Goal: Task Accomplishment & Management: Complete application form

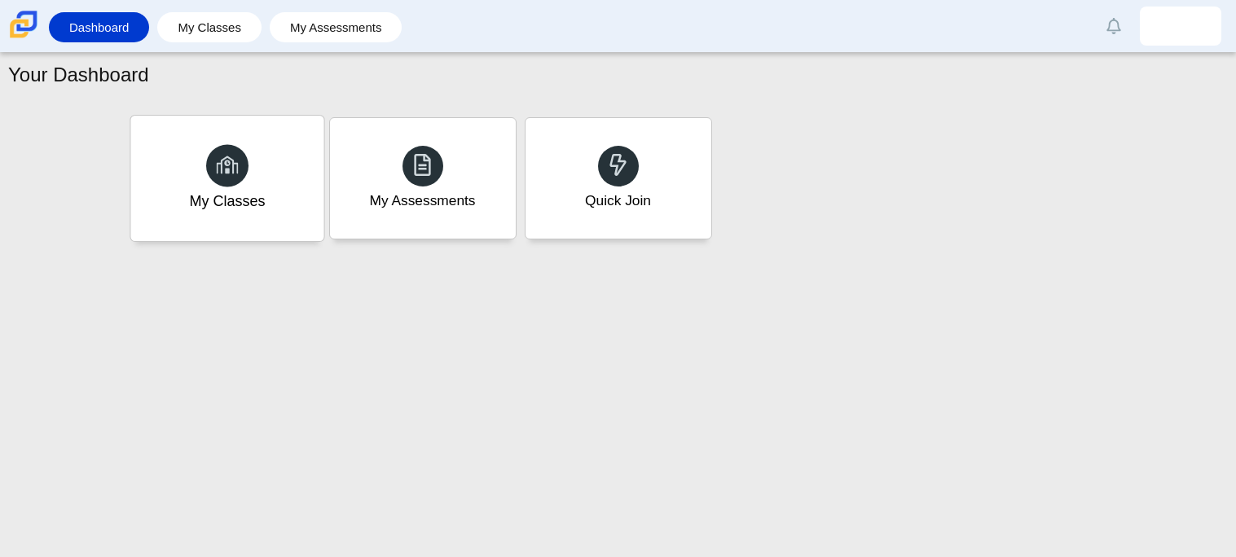
click at [293, 145] on div "My Classes" at bounding box center [226, 178] width 193 height 125
click at [407, 142] on div "My Assessments" at bounding box center [422, 178] width 193 height 125
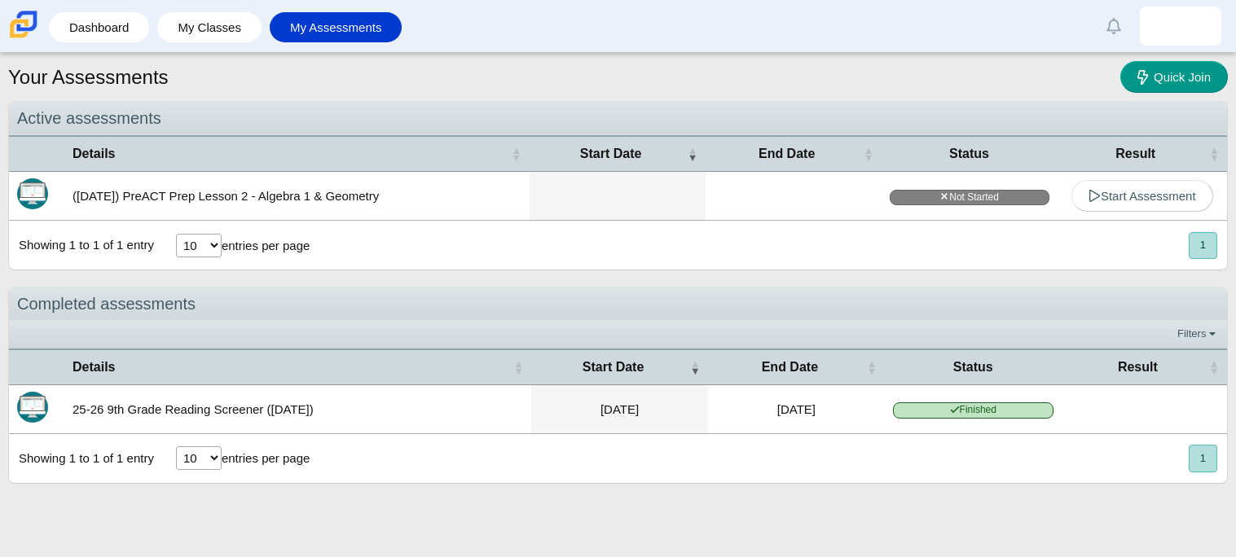
click at [88, 204] on td "(9/29/25) PreACT Prep Lesson 2 - Algebra 1 & Geometry" at bounding box center [296, 196] width 465 height 49
click at [1129, 202] on span "Start Assessment" at bounding box center [1142, 196] width 108 height 14
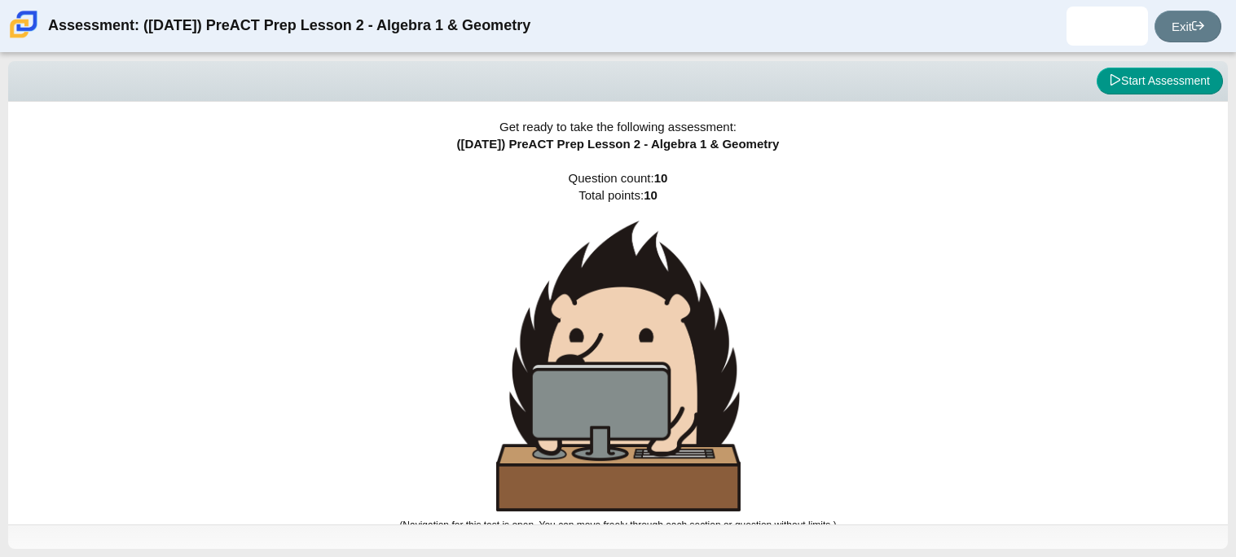
scroll to position [9, 0]
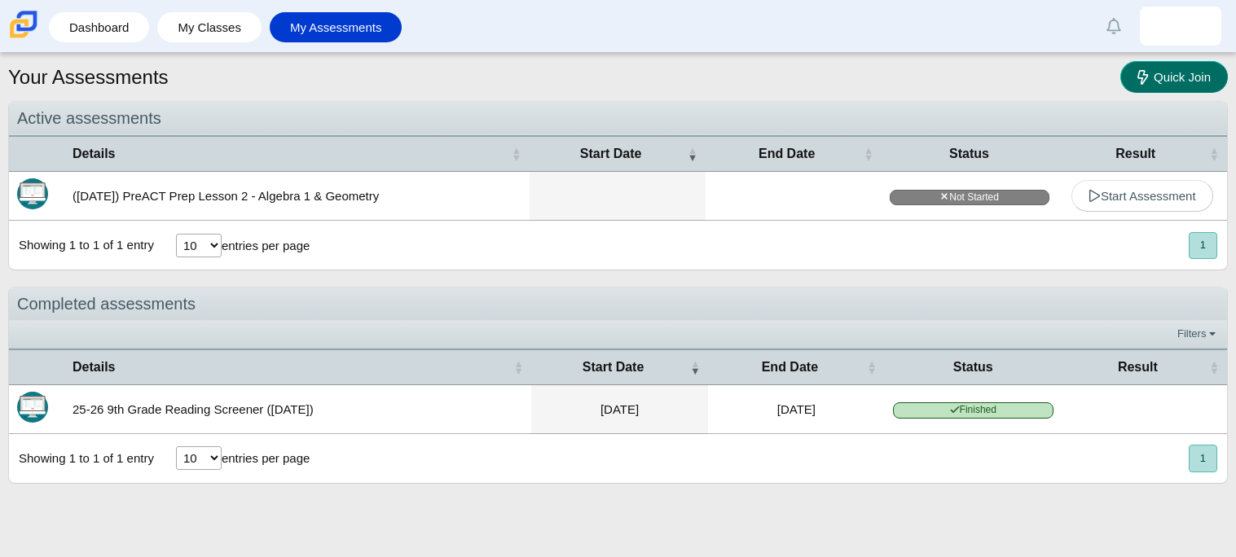
click at [1145, 76] on icon at bounding box center [1145, 76] width 16 height 17
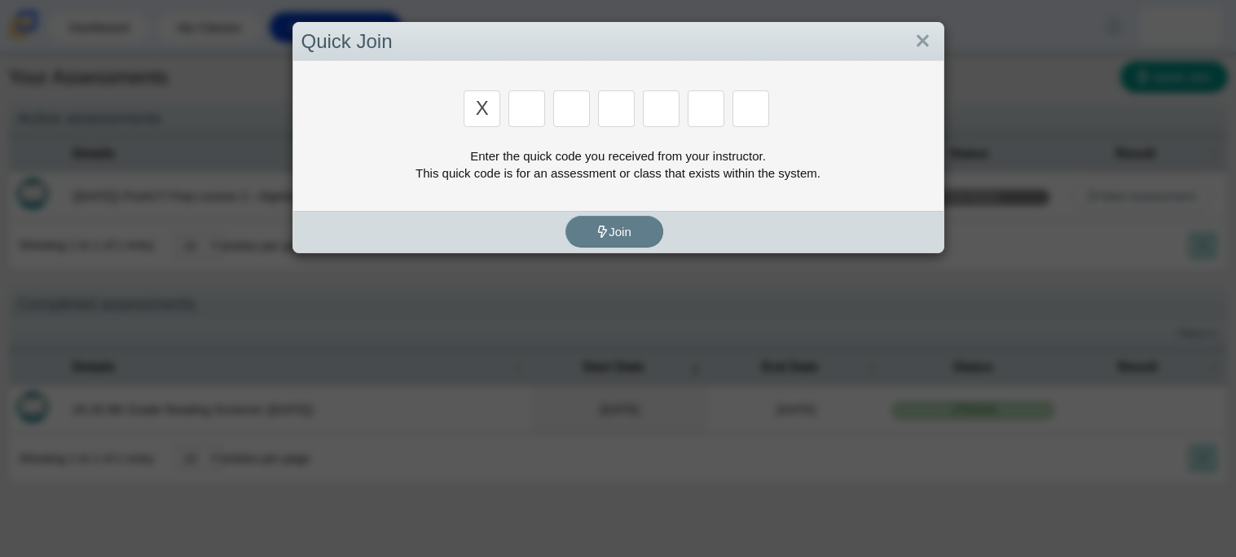
type input "x"
type input "d"
type input "5"
type input "4"
type input "v"
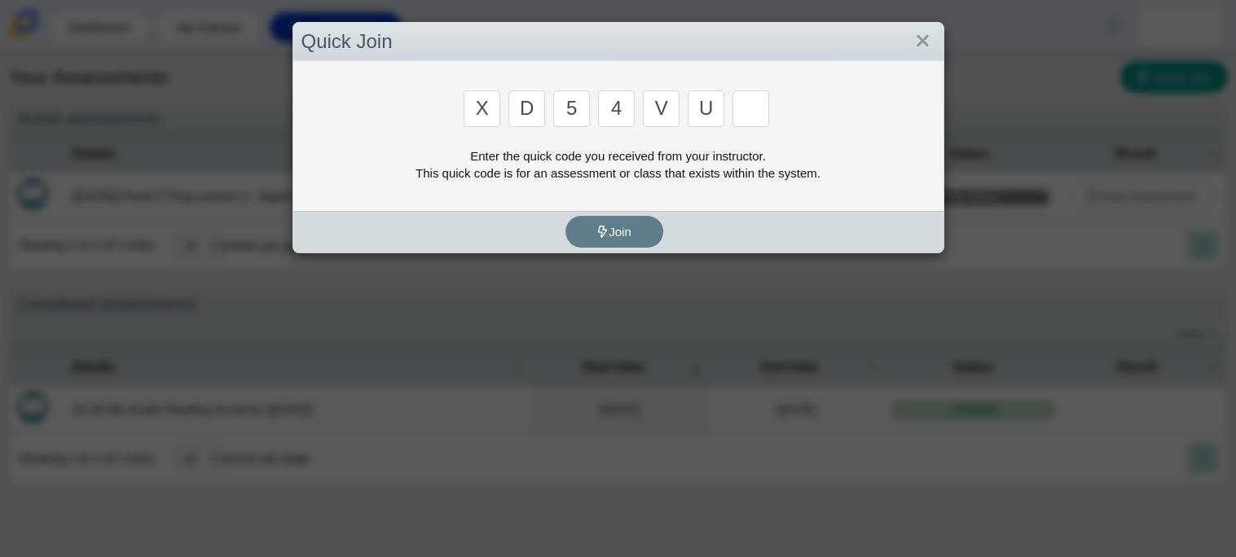
type input "u"
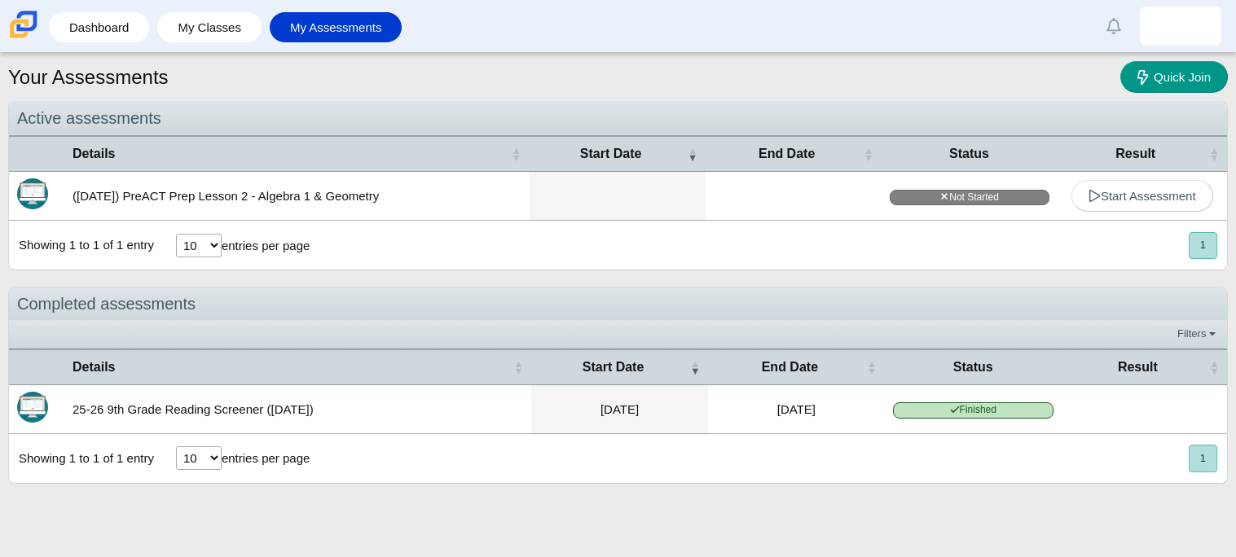
type input "t"
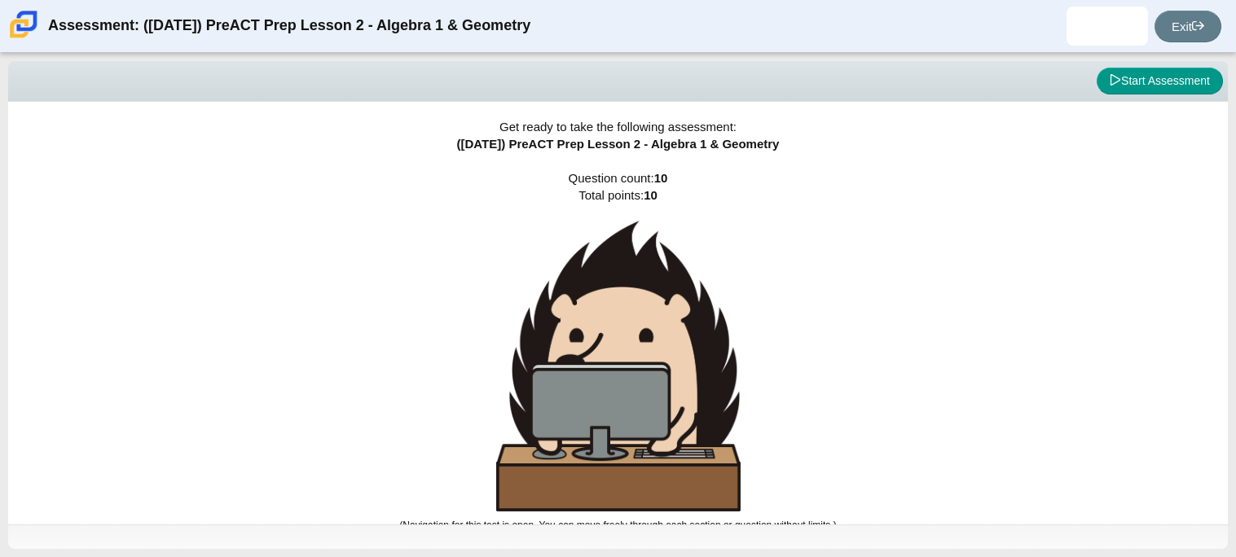
scroll to position [9, 0]
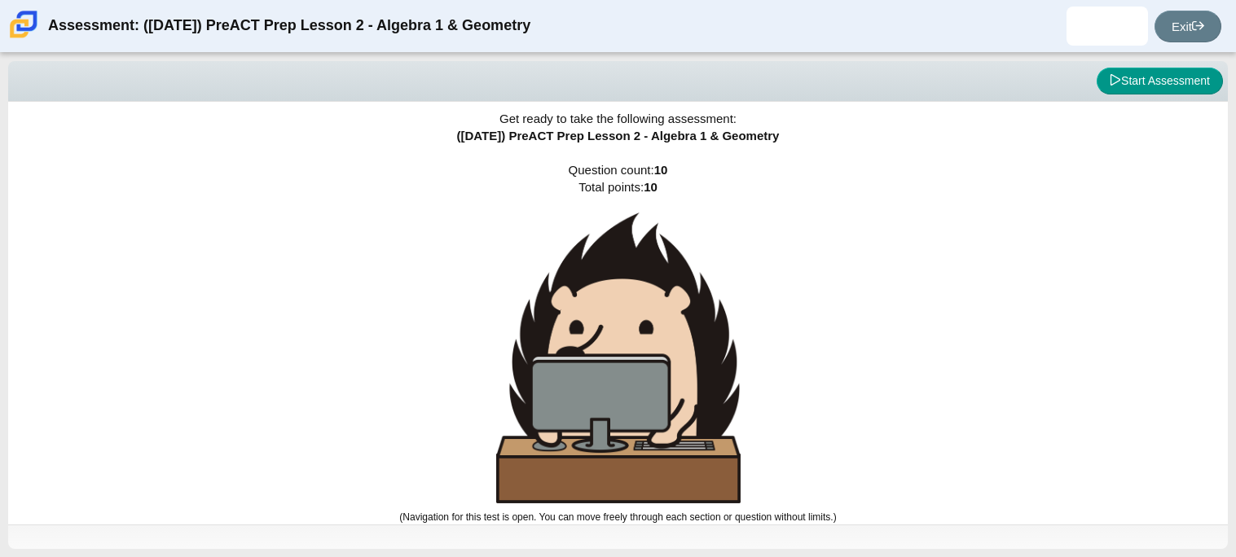
click at [372, 213] on div "Get ready to take the following assessment: (9/29/25) PreACT Prep Lesson 2 - Al…" at bounding box center [618, 305] width 1220 height 423
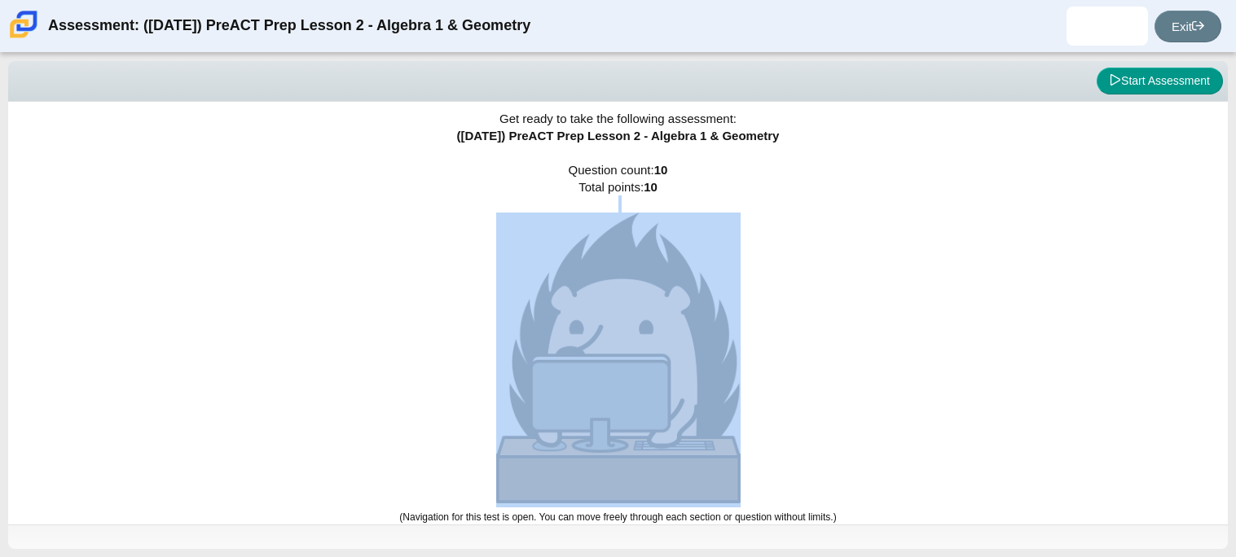
click at [372, 213] on div "Get ready to take the following assessment: (9/29/25) PreACT Prep Lesson 2 - Al…" at bounding box center [618, 305] width 1220 height 423
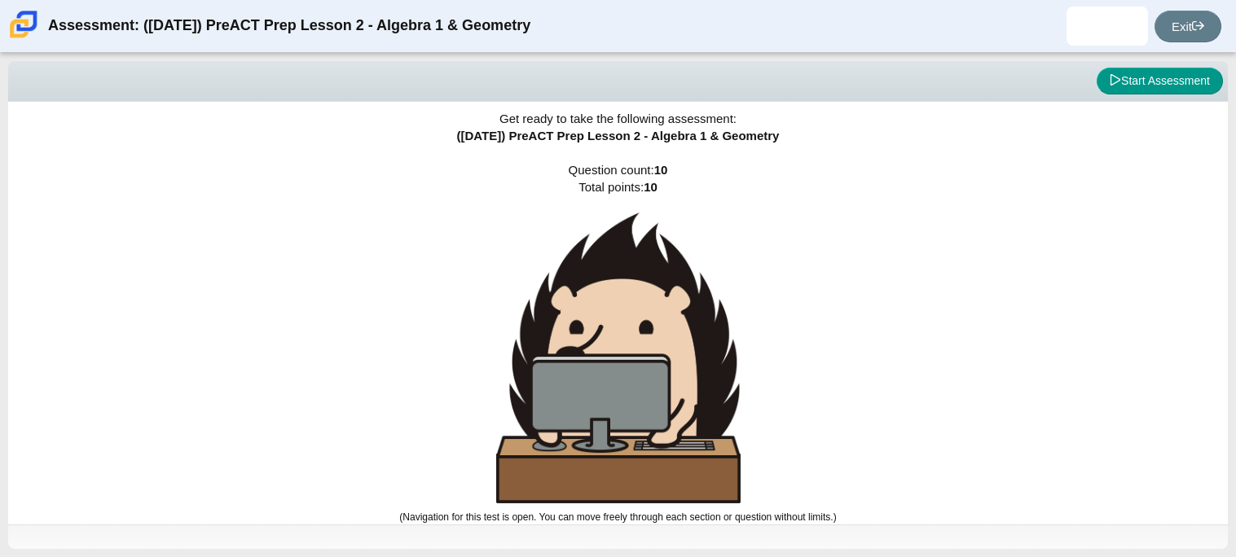
click at [372, 213] on div "Get ready to take the following assessment: (9/29/25) PreACT Prep Lesson 2 - Al…" at bounding box center [618, 305] width 1220 height 423
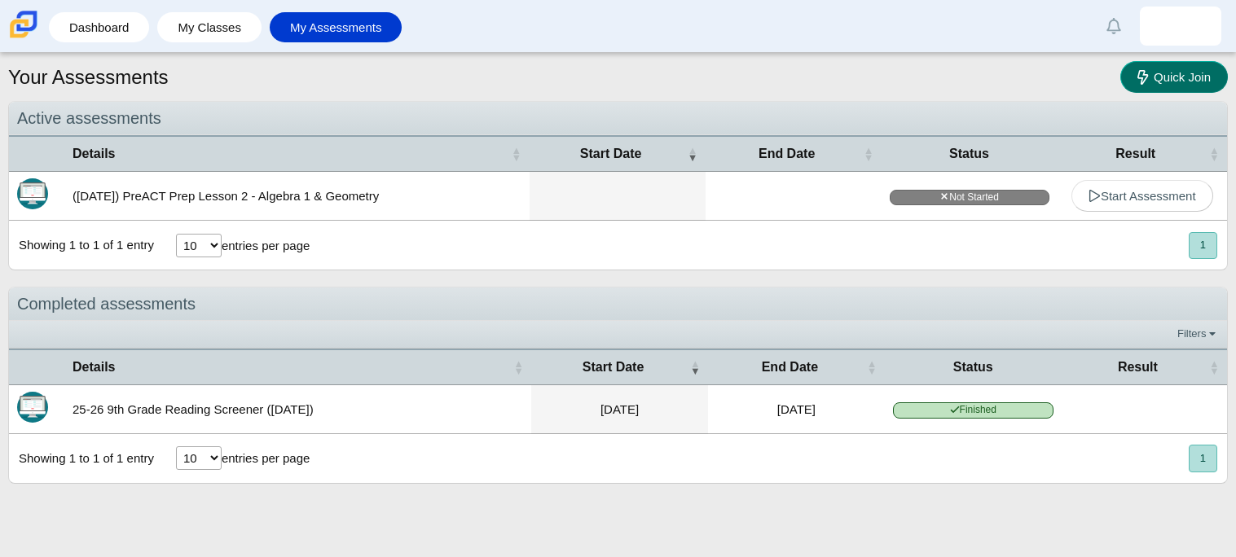
click at [1196, 79] on span "Quick Join" at bounding box center [1182, 77] width 57 height 14
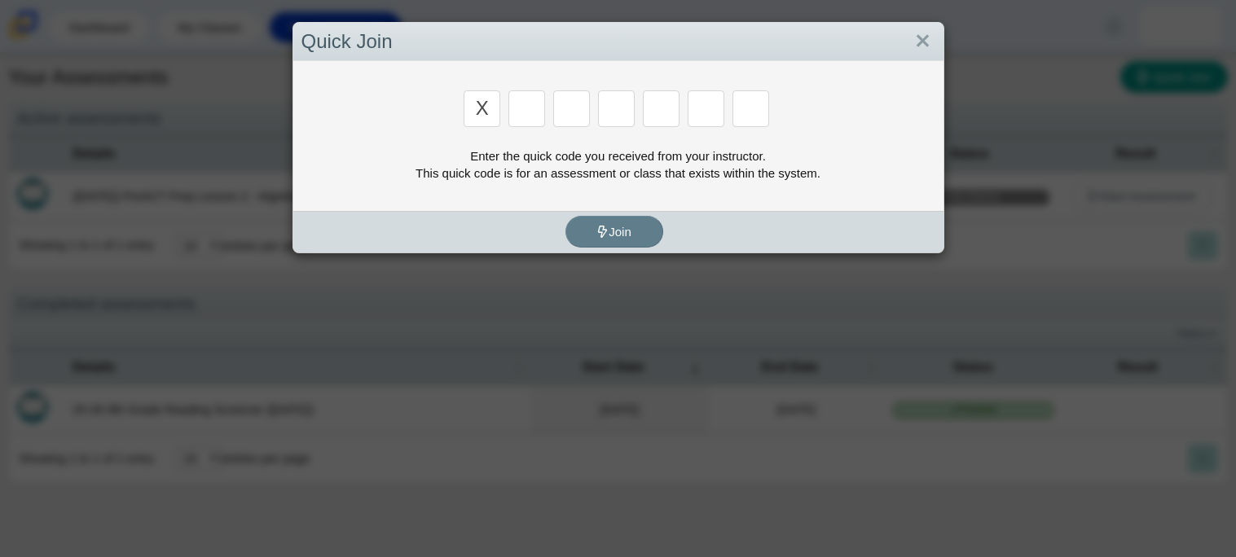
type input "x"
type input "d"
type input "5"
type input "4"
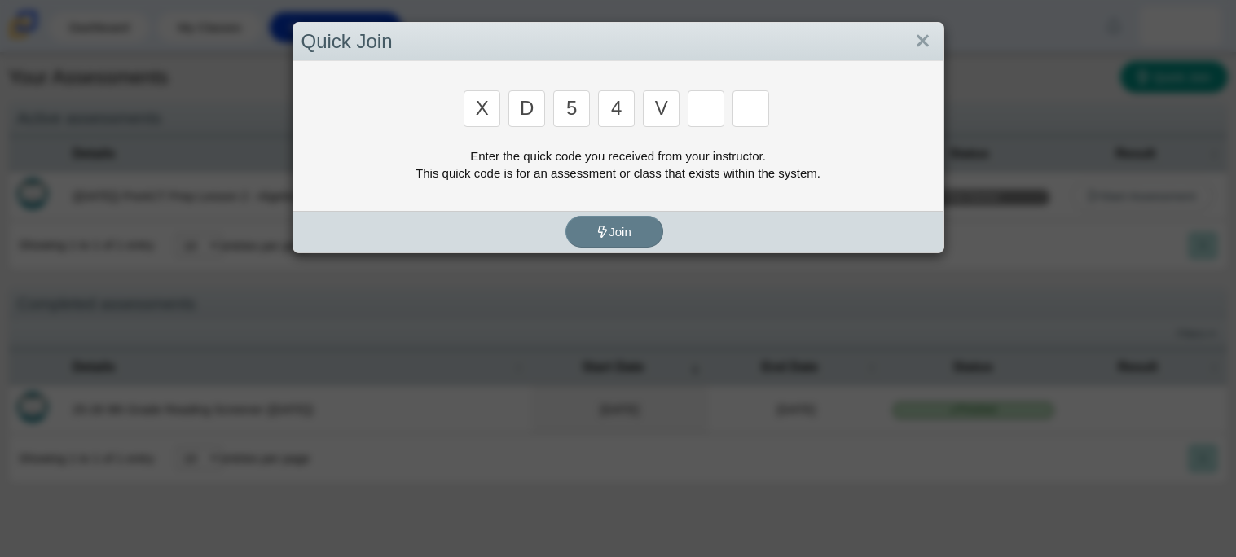
type input "v"
type input "u"
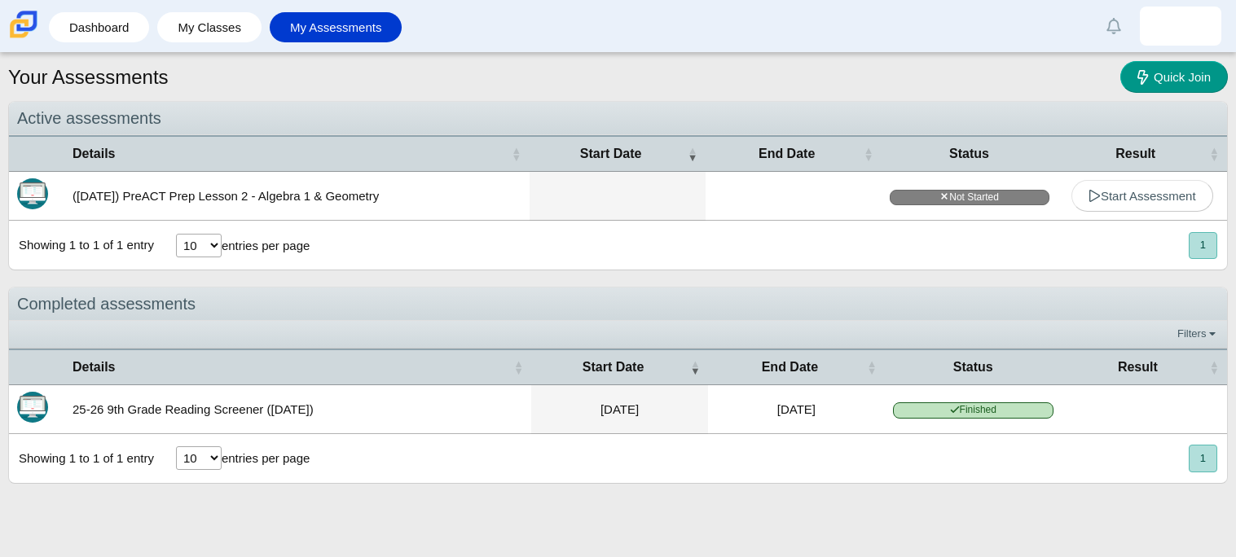
type input "t"
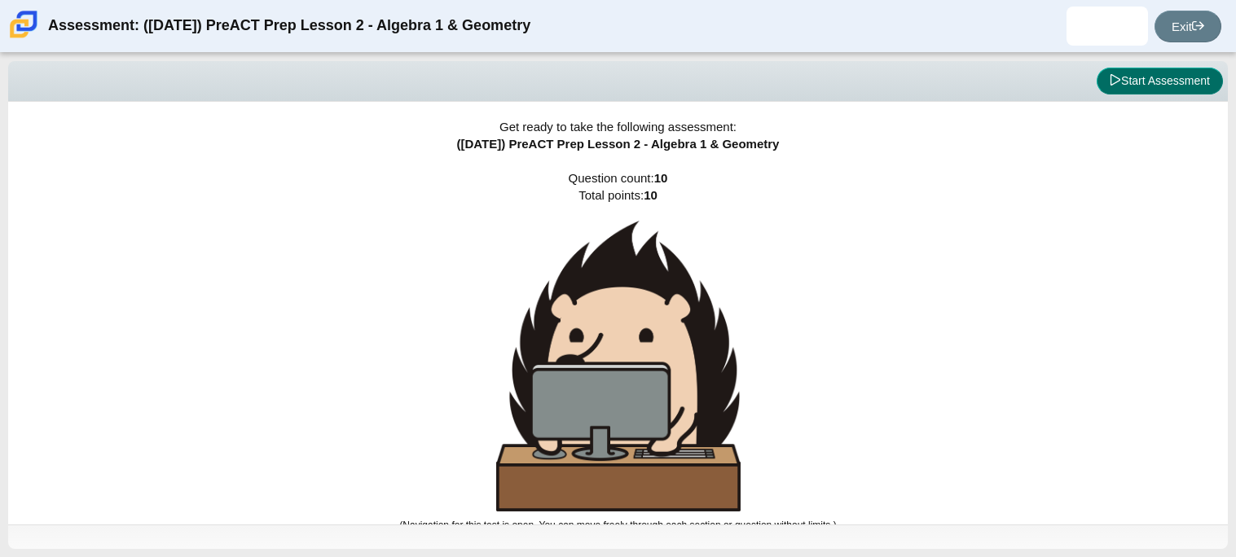
click at [1182, 75] on button "Start Assessment" at bounding box center [1160, 82] width 126 height 28
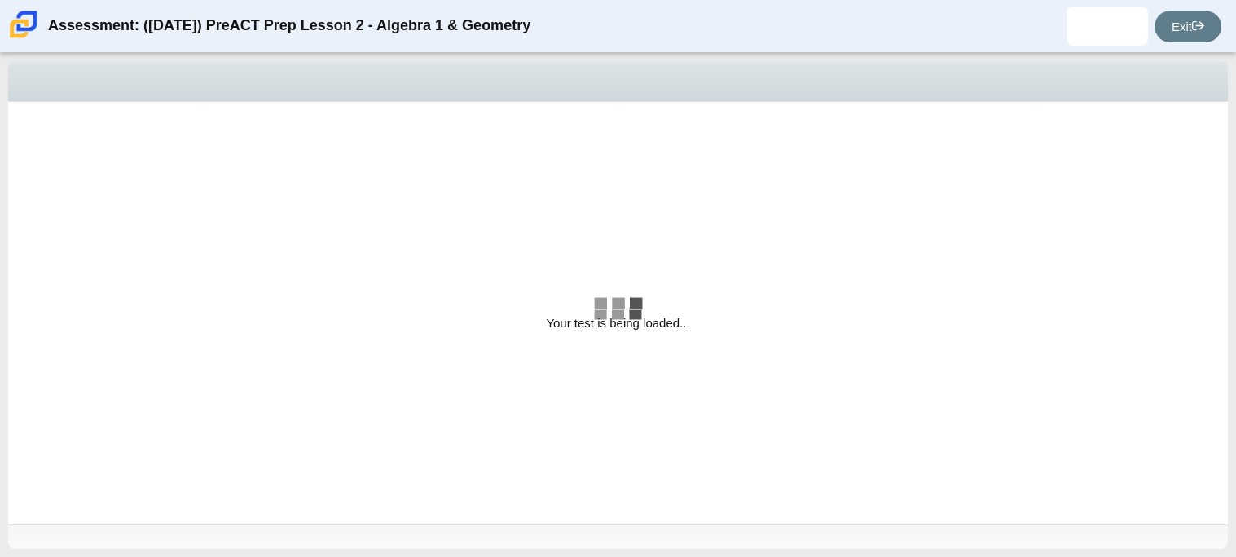
select select "bbf5d072-3e0b-44c4-9a12-6e7c9033f65b"
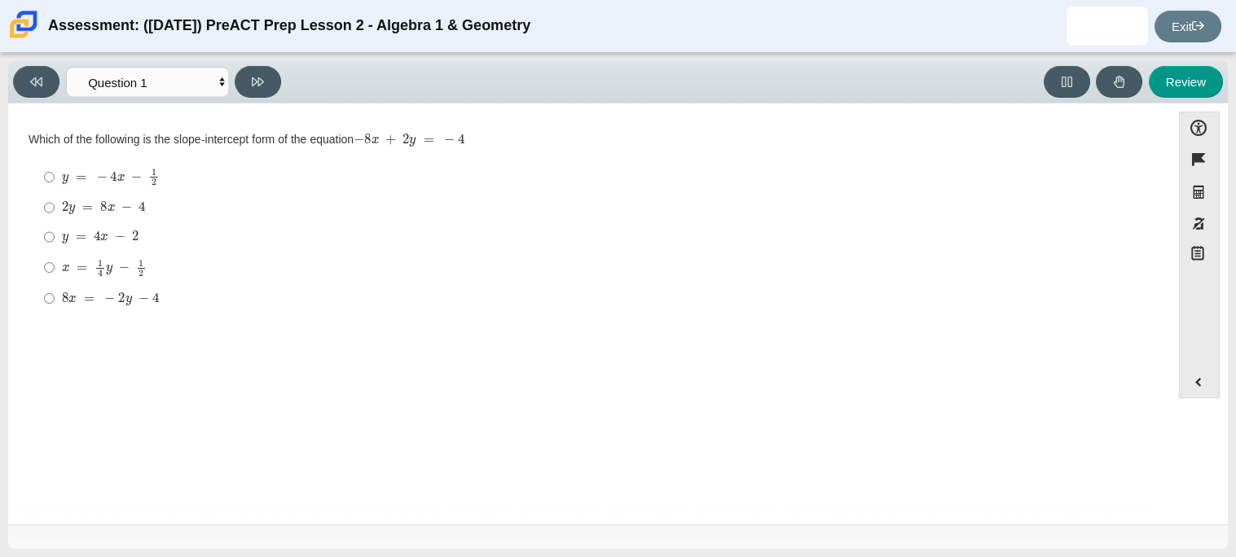
click at [593, 58] on div "Viewing Question 1 of 10 in Pacing Mode Questions Question 1 Question 2 Questio…" at bounding box center [618, 305] width 1236 height 504
click at [46, 211] on input "2 y = 8 x − 4 2 y = 8 x − 4" at bounding box center [49, 207] width 11 height 29
radio input "true"
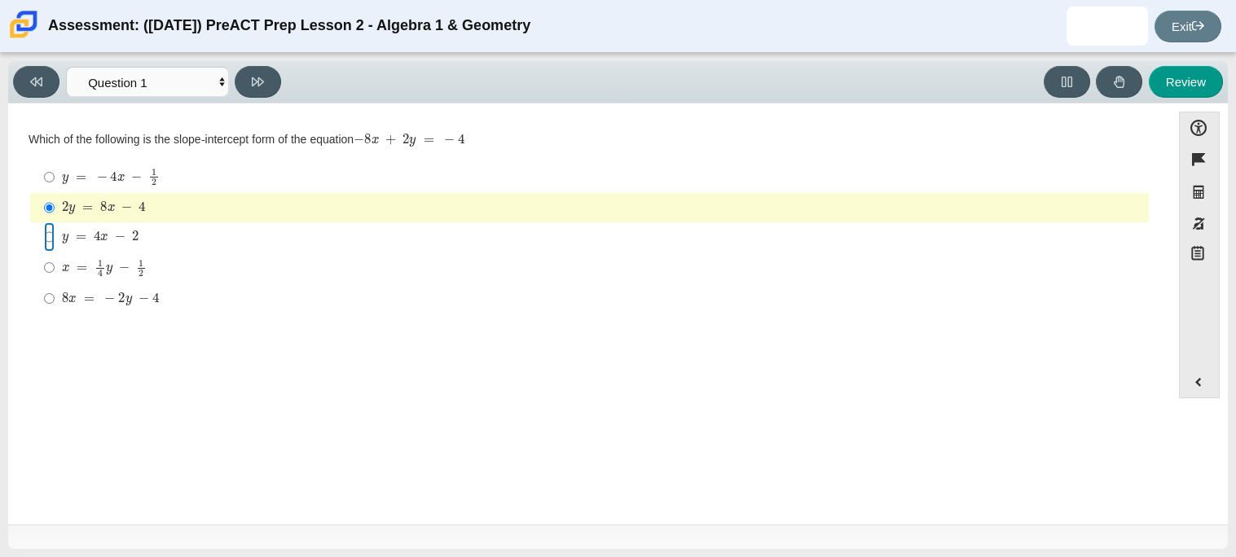
click at [49, 239] on input "y = 4 x − 2 y = 4 x − 2" at bounding box center [49, 236] width 11 height 29
radio input "true"
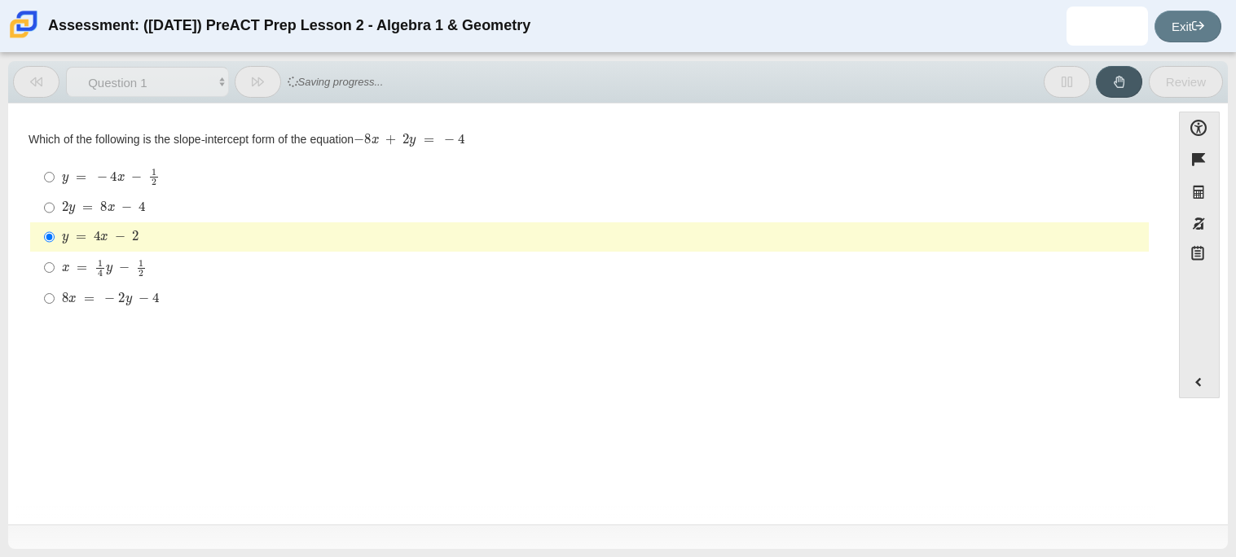
click at [55, 181] on label "y = − 4 x − 1 2 y = − 4 x − 1 2" at bounding box center [591, 177] width 1116 height 32
click at [55, 181] on input "y = − 4 x − 1 2 y = − 4 x − 1 2" at bounding box center [49, 177] width 11 height 32
radio input "true"
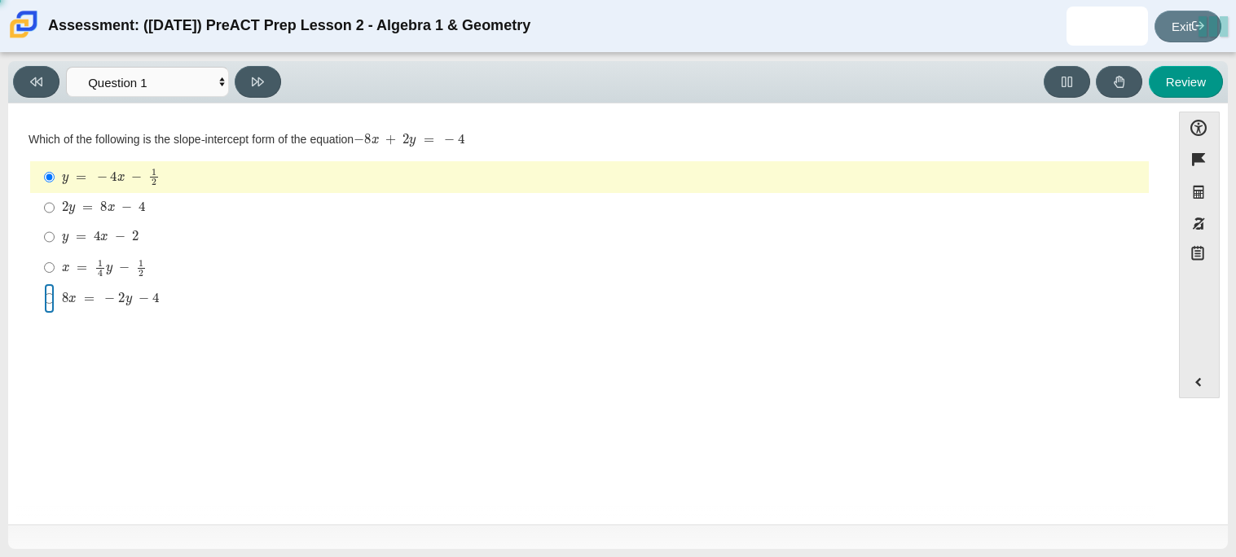
click at [46, 302] on input "8 x = − 2 y − 4 8 x = − 2 y − 4" at bounding box center [49, 297] width 11 height 29
radio input "true"
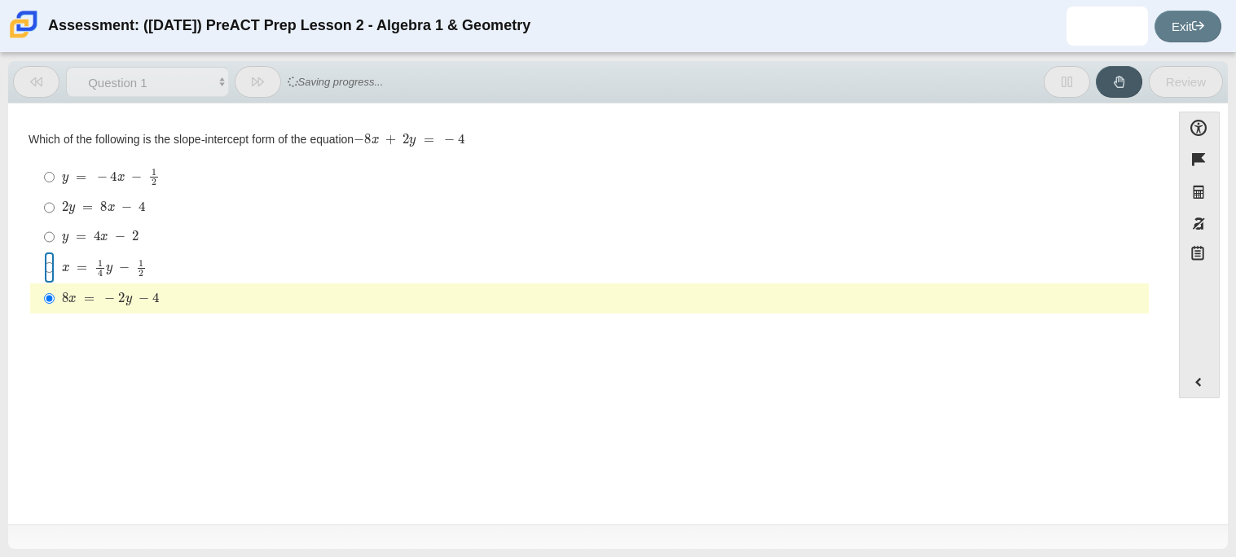
click at [46, 273] on input "x = 1 4 y − 1 2 x = 1 4 y − 1 2" at bounding box center [49, 268] width 11 height 32
radio input "true"
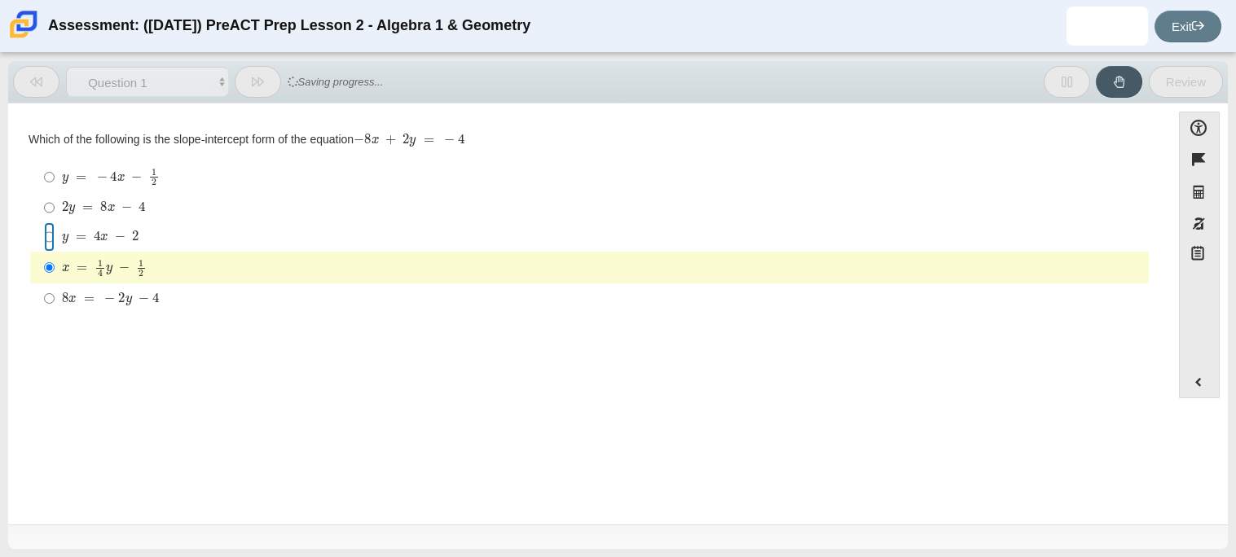
click at [51, 232] on input "y = 4 x − 2 y = 4 x − 2" at bounding box center [49, 236] width 11 height 29
radio input "true"
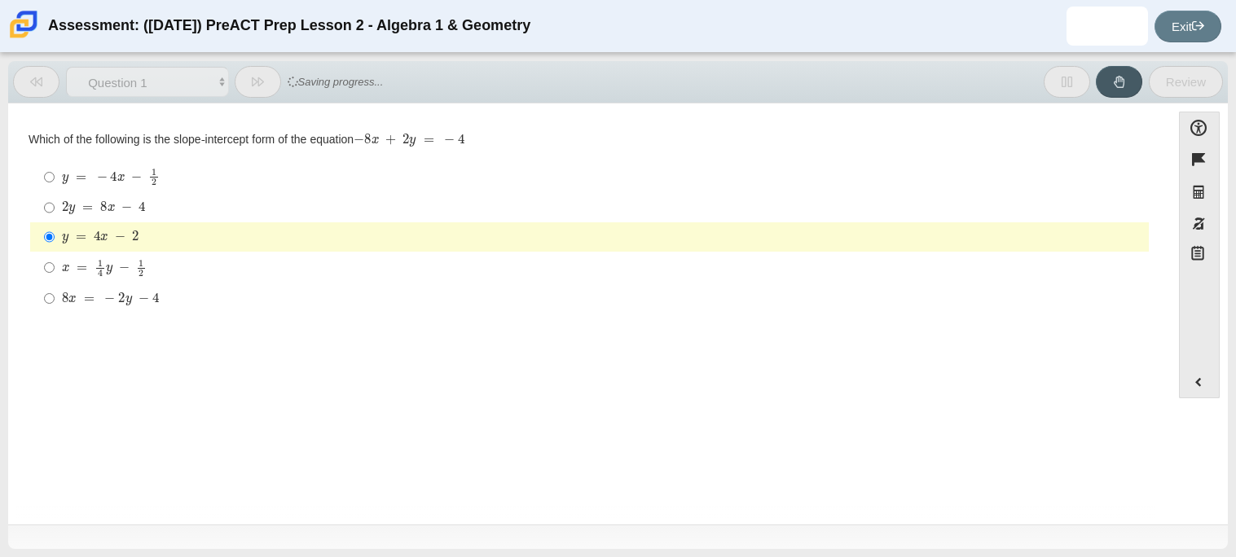
click at [55, 171] on label "y = − 4 x − 1 2 y = − 4 x − 1 2" at bounding box center [591, 177] width 1116 height 32
click at [55, 171] on input "y = − 4 x − 1 2 y = − 4 x − 1 2" at bounding box center [49, 177] width 11 height 32
radio input "true"
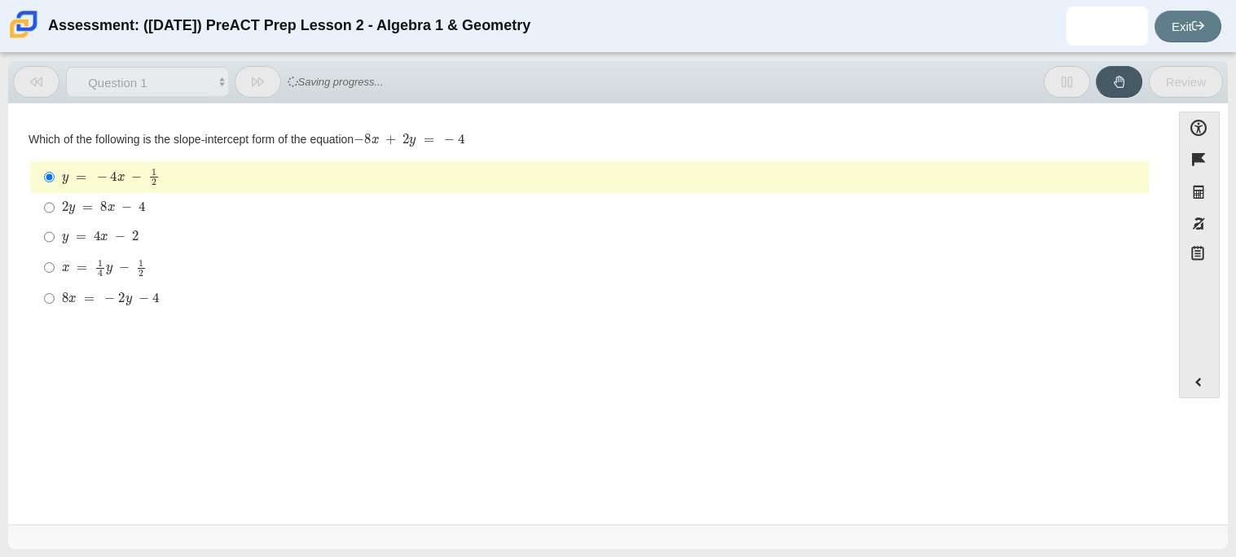
click at [55, 171] on label "y = − 4 x − 1 2 y = − 4 x − 1 2" at bounding box center [591, 177] width 1116 height 32
click at [55, 171] on input "y = − 4 x − 1 2 y = − 4 x − 1 2" at bounding box center [49, 177] width 11 height 32
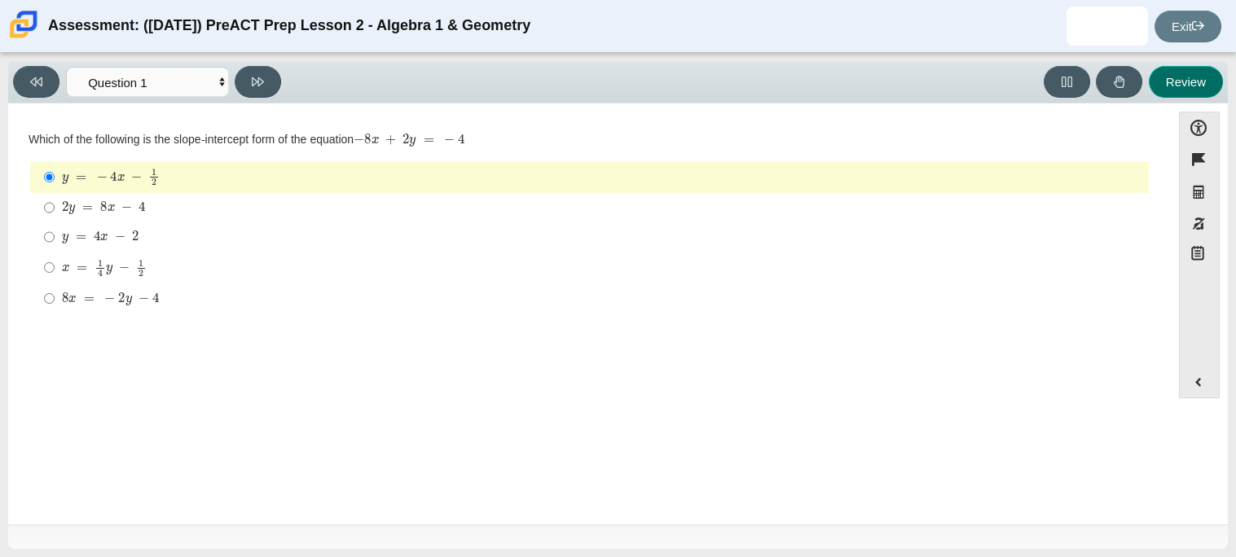
click at [1183, 84] on button "Review" at bounding box center [1186, 82] width 74 height 32
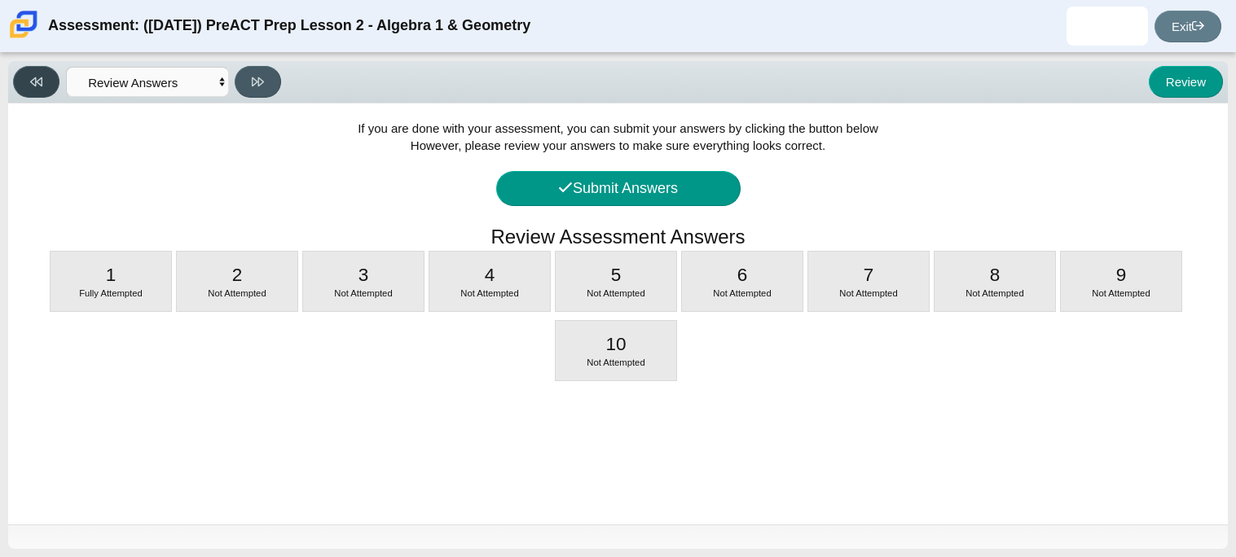
click at [15, 72] on button at bounding box center [36, 82] width 46 height 32
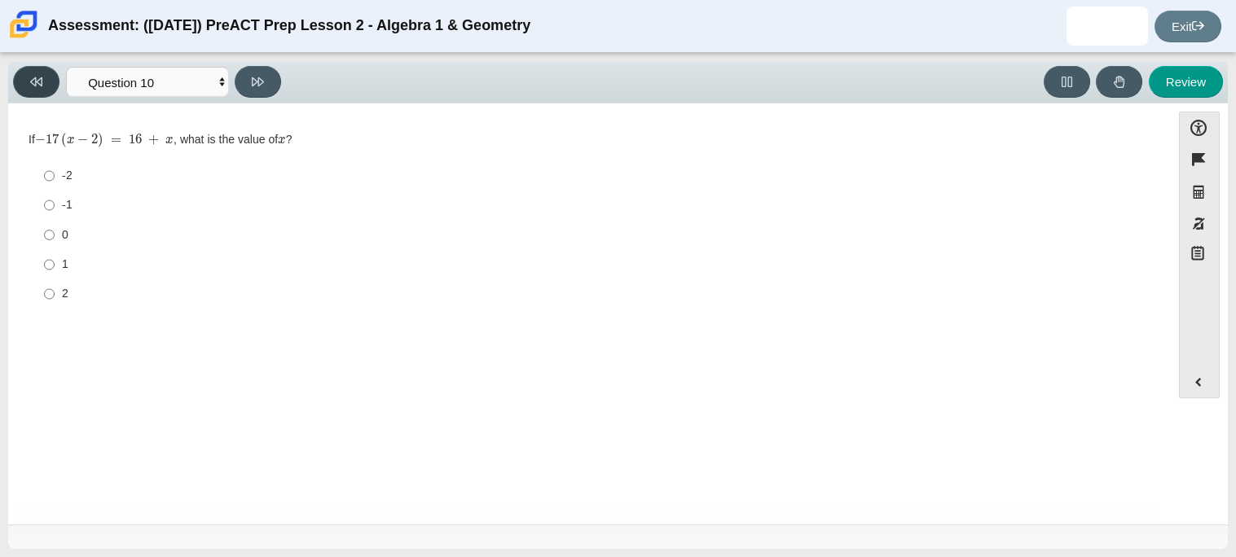
click at [42, 84] on icon at bounding box center [36, 81] width 12 height 9
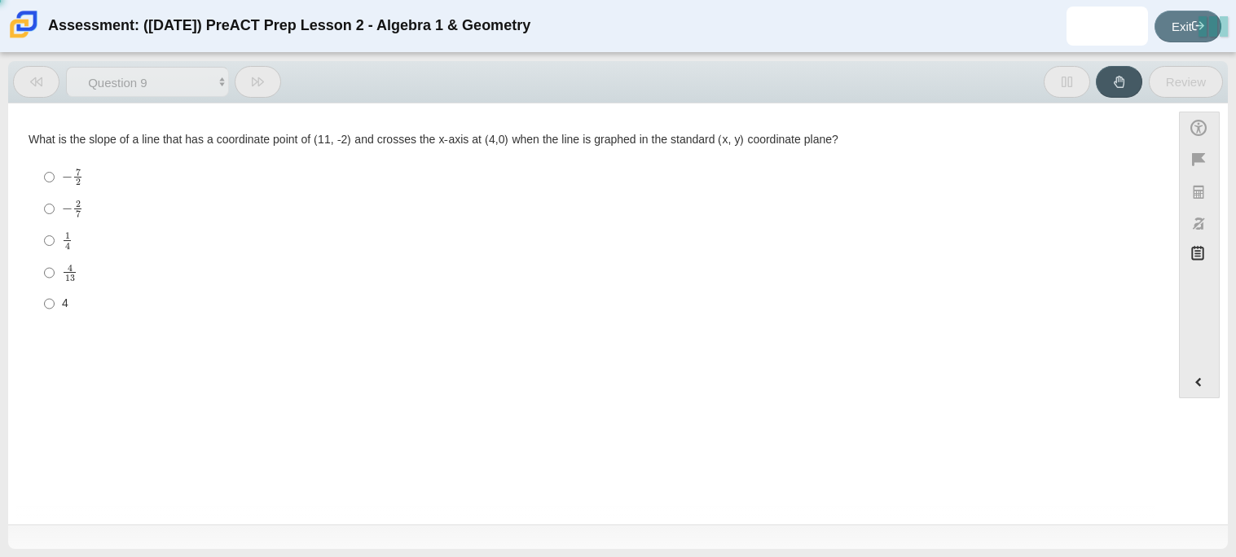
click at [42, 84] on icon at bounding box center [36, 81] width 12 height 9
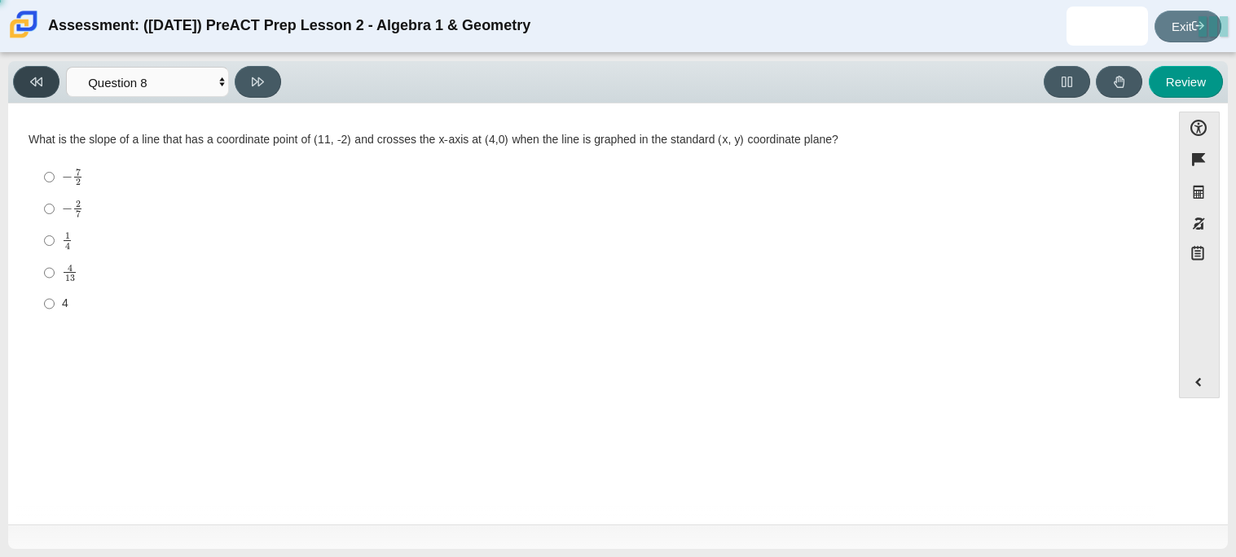
click at [42, 84] on icon at bounding box center [36, 81] width 12 height 9
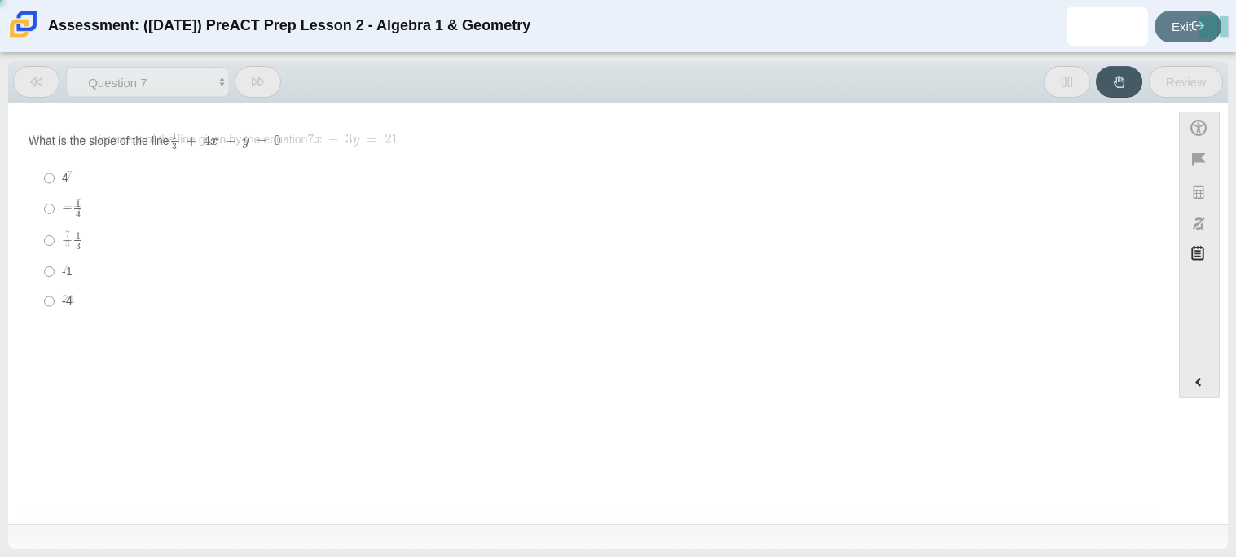
click at [42, 84] on icon at bounding box center [36, 81] width 12 height 9
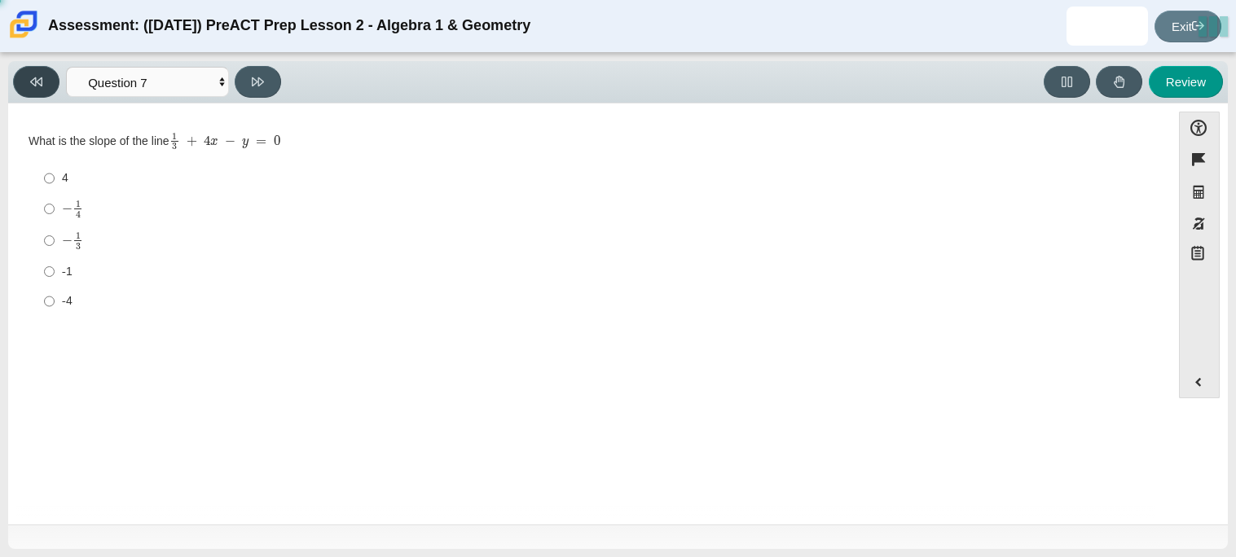
click at [42, 84] on icon at bounding box center [36, 81] width 12 height 9
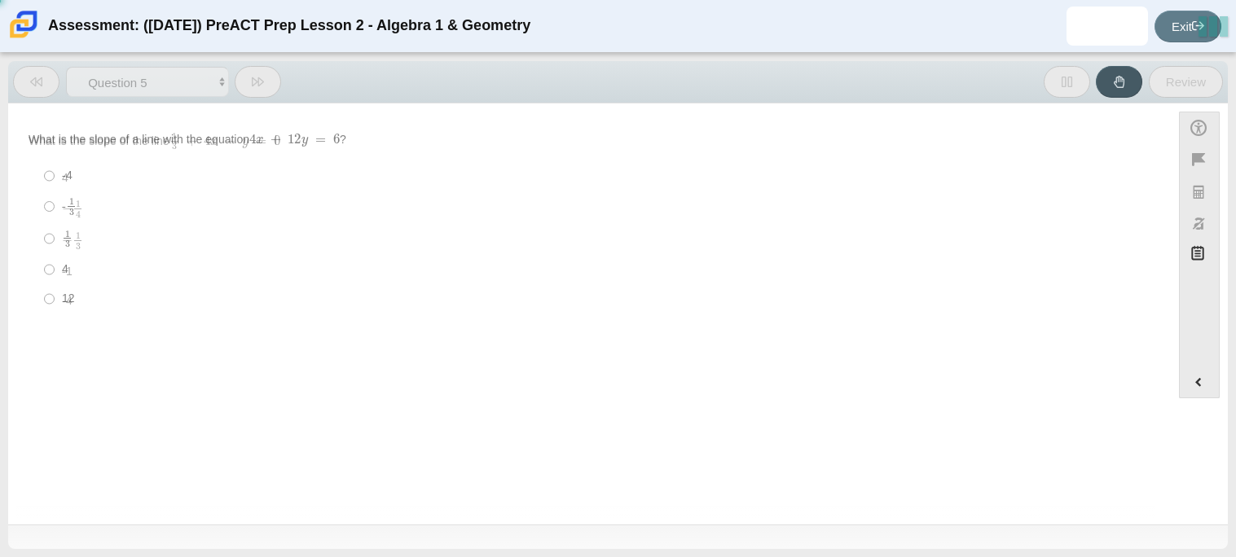
click at [42, 84] on icon at bounding box center [36, 81] width 12 height 9
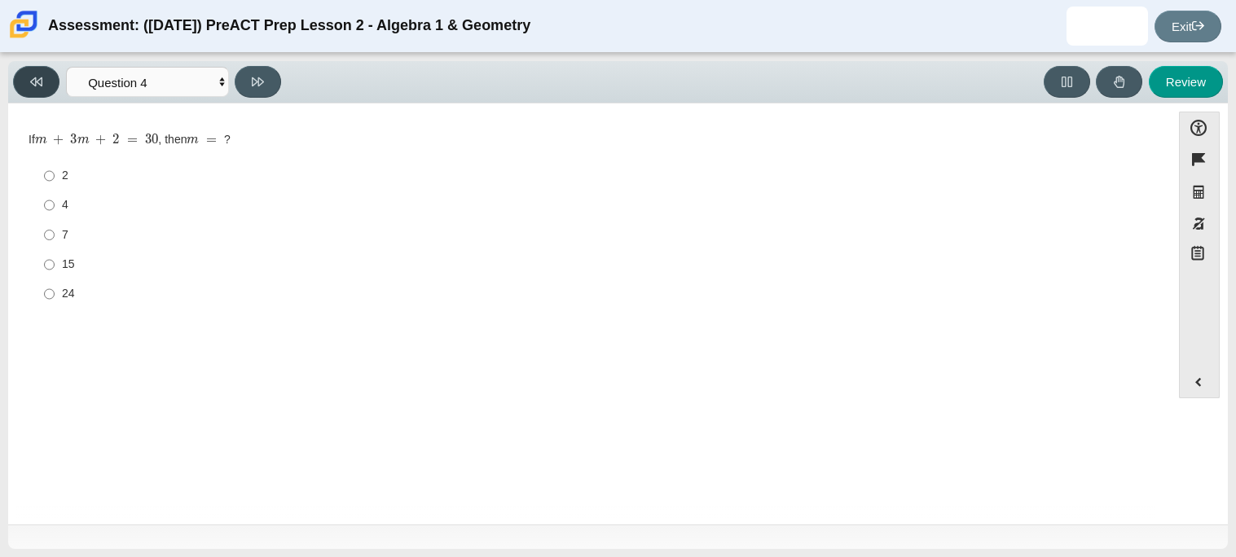
click at [42, 84] on icon at bounding box center [36, 81] width 12 height 9
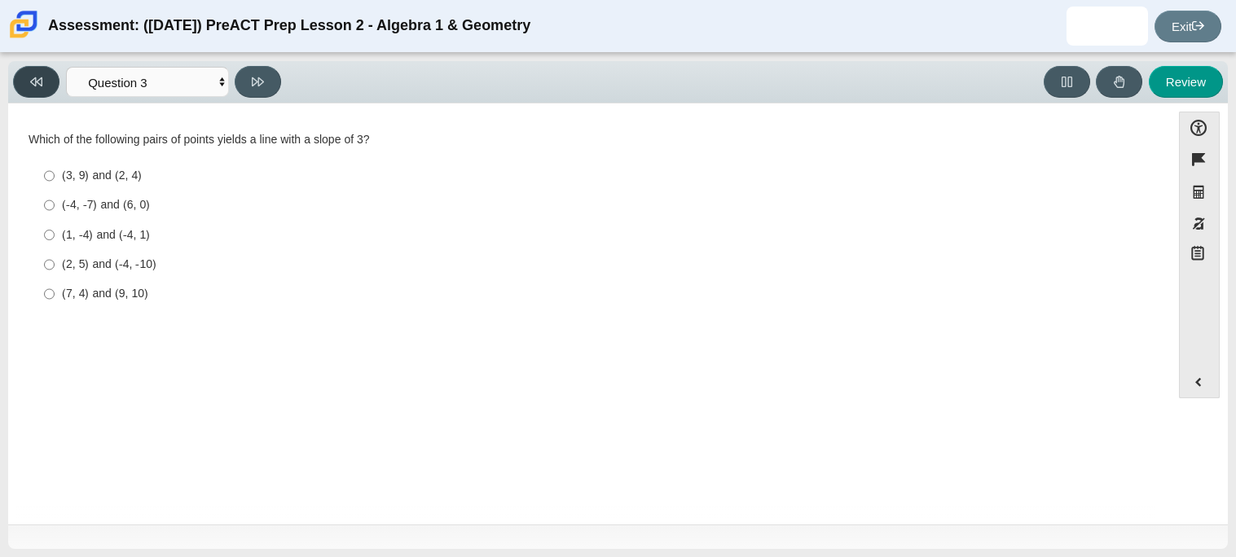
click at [42, 84] on icon at bounding box center [36, 81] width 12 height 9
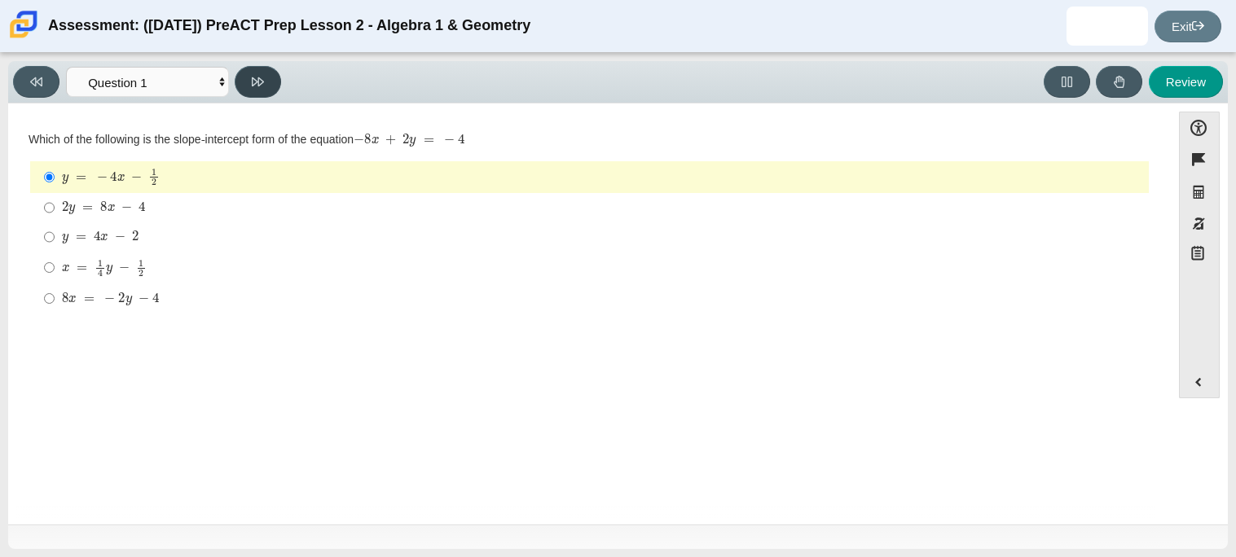
click at [255, 77] on icon at bounding box center [258, 82] width 12 height 12
select select "ed62e223-81bd-4cbf-ab48-ab975844bd1f"
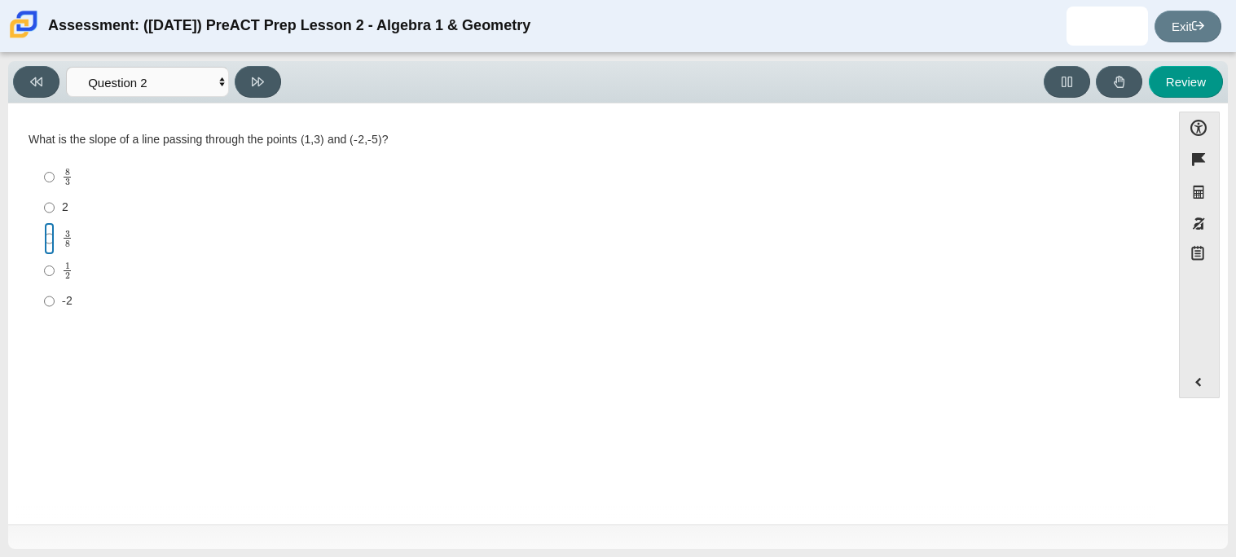
click at [44, 239] on input "3 8 3 eighths" at bounding box center [49, 238] width 11 height 32
radio input "true"
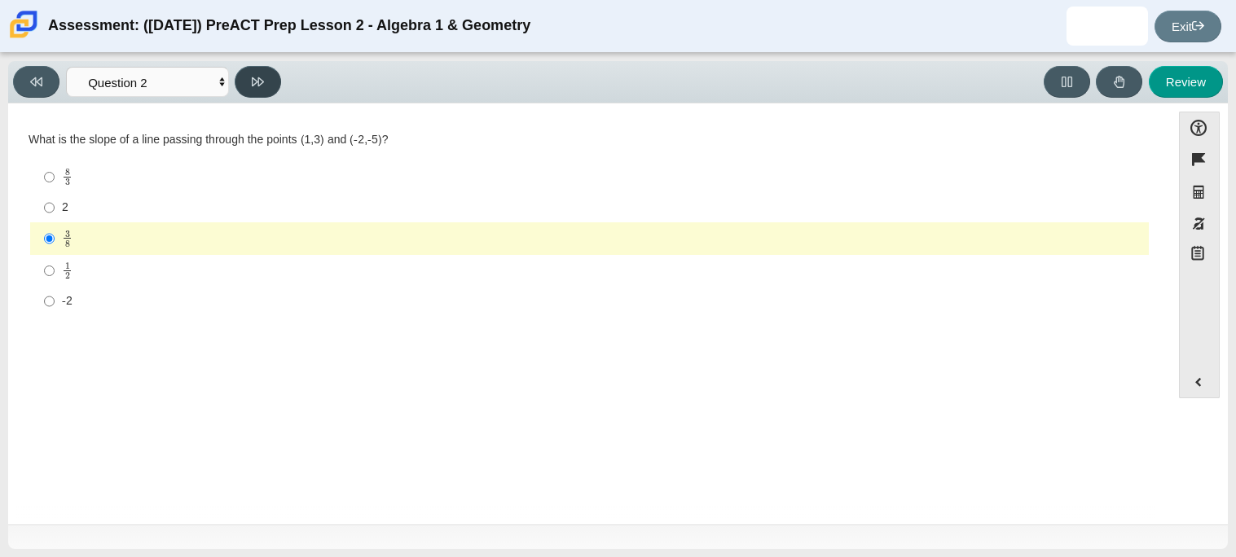
click at [253, 87] on button at bounding box center [258, 82] width 46 height 32
select select "97f4f5fa-a52e-4fed-af51-565bfcdf47cb"
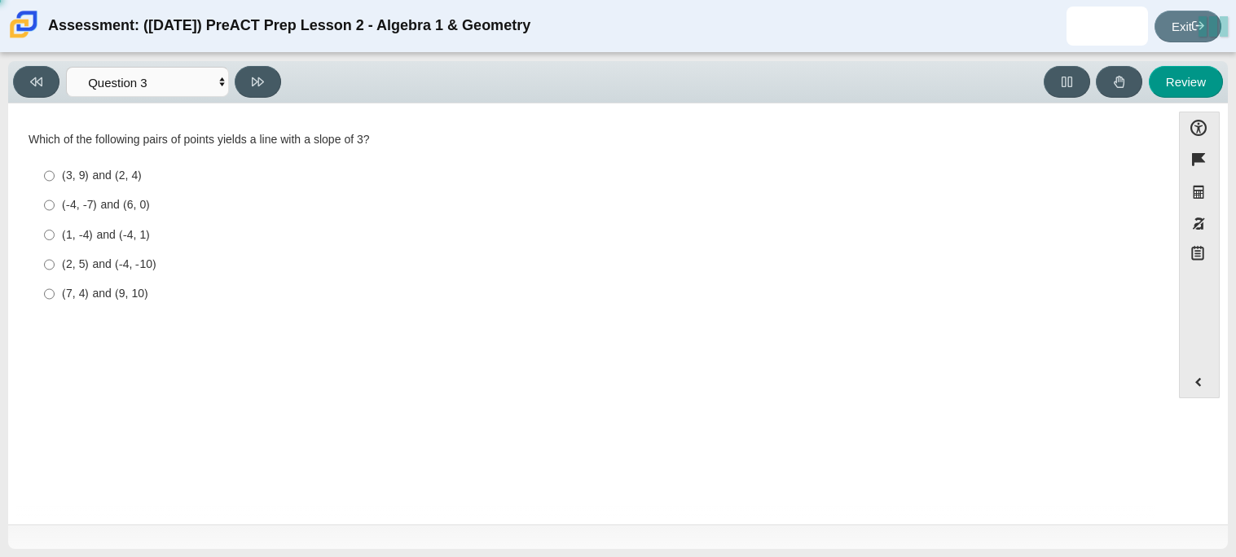
click at [94, 232] on div "(1, -4) and (-4, 1)" at bounding box center [602, 235] width 1080 height 16
click at [55, 232] on input "(1, -4) and (-4, 1) (1, -4) and (-4, 1)" at bounding box center [49, 234] width 11 height 29
radio input "true"
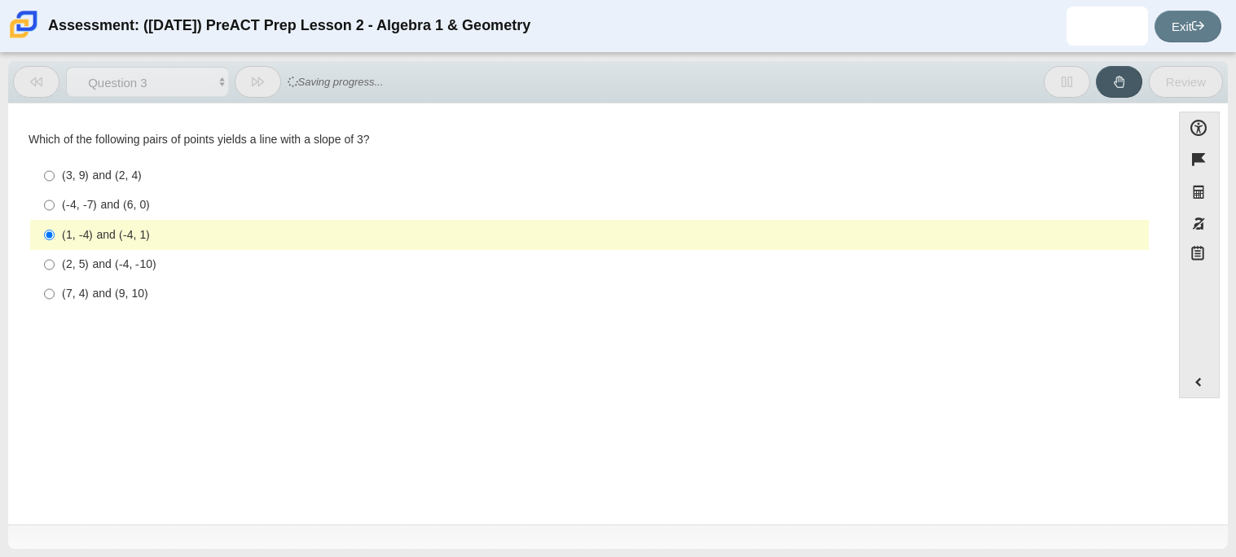
click at [93, 205] on div "(-4, -7) and (6, 0)" at bounding box center [602, 205] width 1080 height 16
click at [55, 205] on input "(-4, -7) and (6, 0) (-4, -7) and (6, 0)" at bounding box center [49, 205] width 11 height 29
radio input "true"
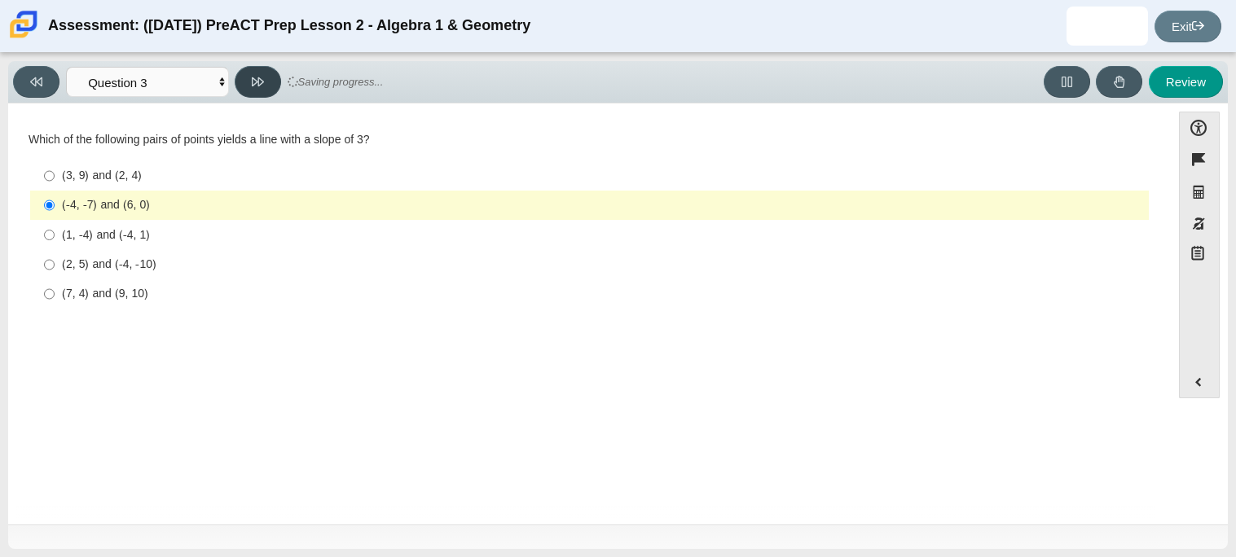
click at [266, 81] on button at bounding box center [258, 82] width 46 height 32
select select "89427bb7-e313-4f00-988f-8b8255897029"
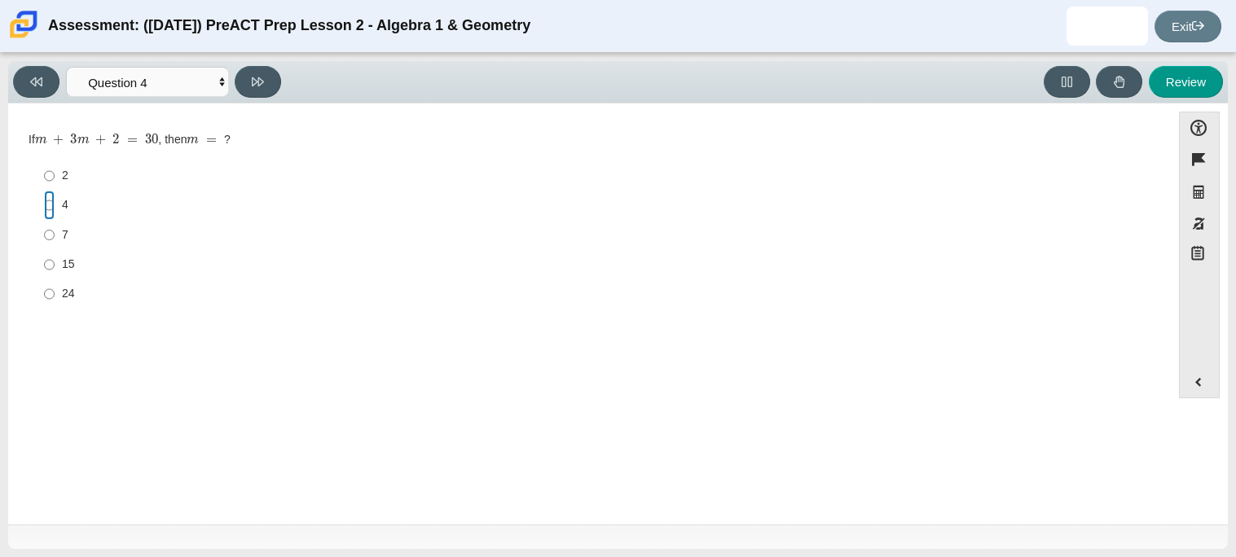
click at [44, 207] on input "4 4" at bounding box center [49, 205] width 11 height 29
radio input "true"
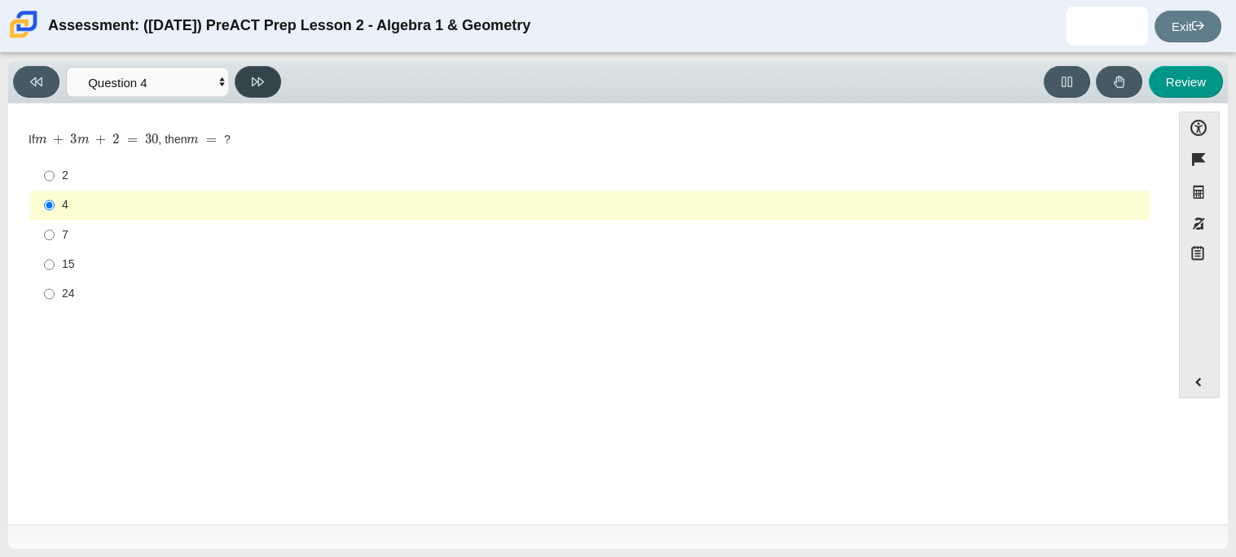
click at [268, 88] on button at bounding box center [258, 82] width 46 height 32
select select "489dcffd-4e6a-49cf-a9d6-ad1d4a911a4e"
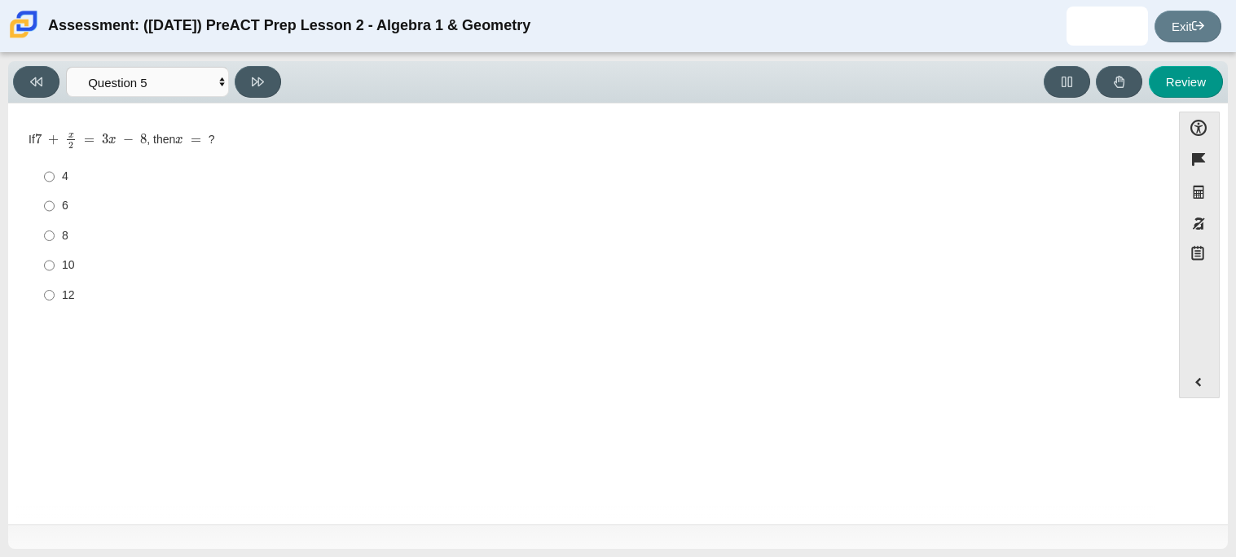
click at [54, 248] on label "8 8" at bounding box center [591, 235] width 1116 height 29
click at [54, 248] on input "8 8" at bounding box center [49, 235] width 11 height 29
radio input "true"
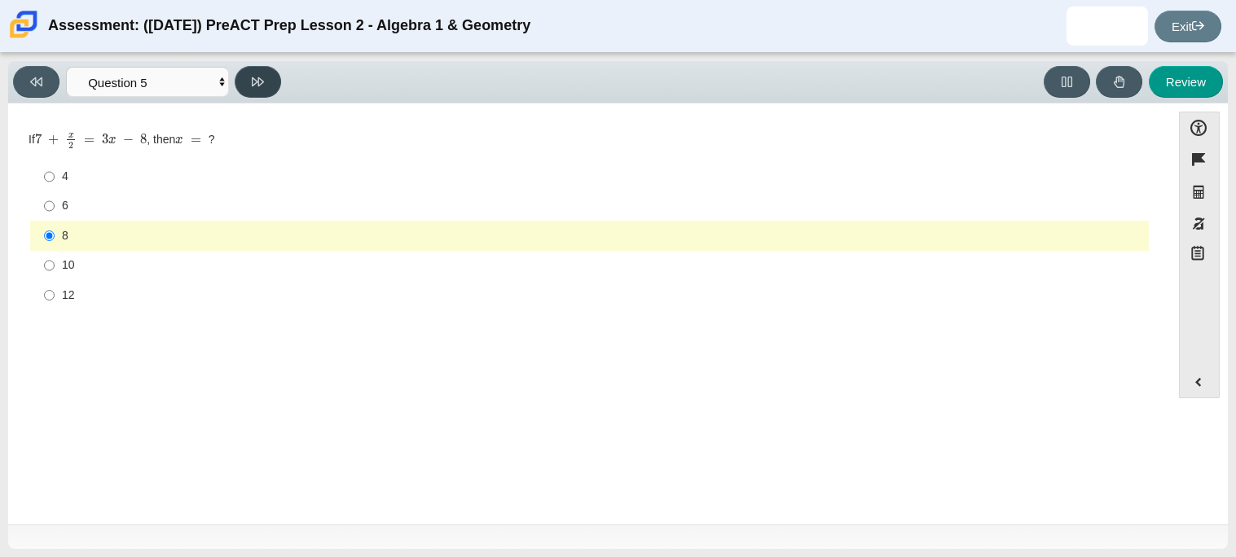
click at [257, 76] on icon at bounding box center [258, 82] width 12 height 12
select select "210571de-36a6-4d8e-a361-ceff8ef801dc"
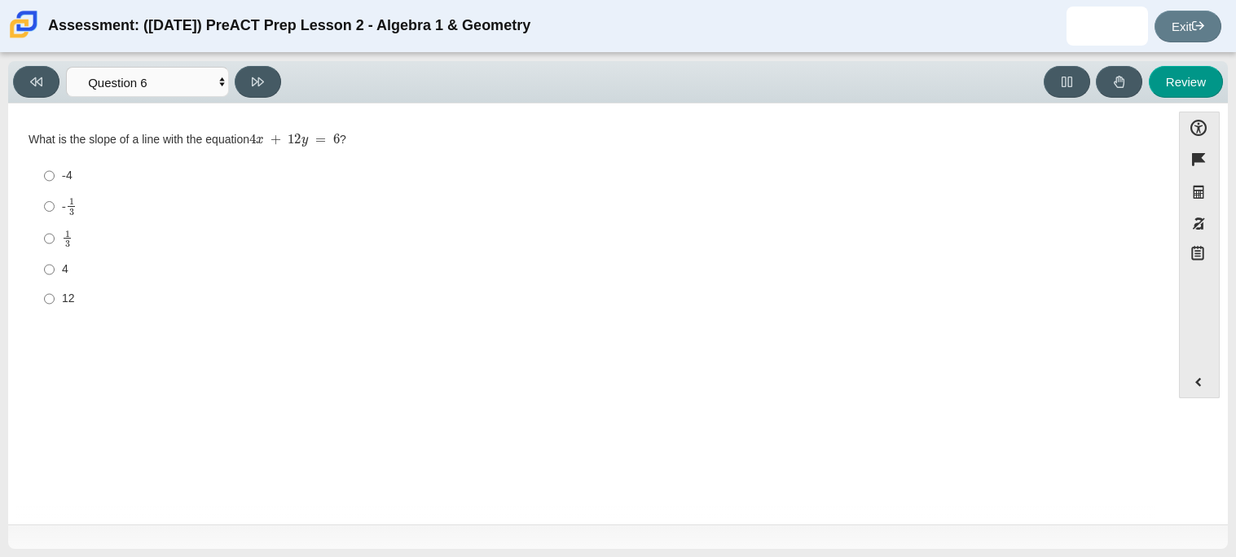
click at [59, 241] on label "1 3 1 third" at bounding box center [591, 238] width 1116 height 32
click at [55, 241] on input "1 3 1 third" at bounding box center [49, 238] width 11 height 32
radio input "true"
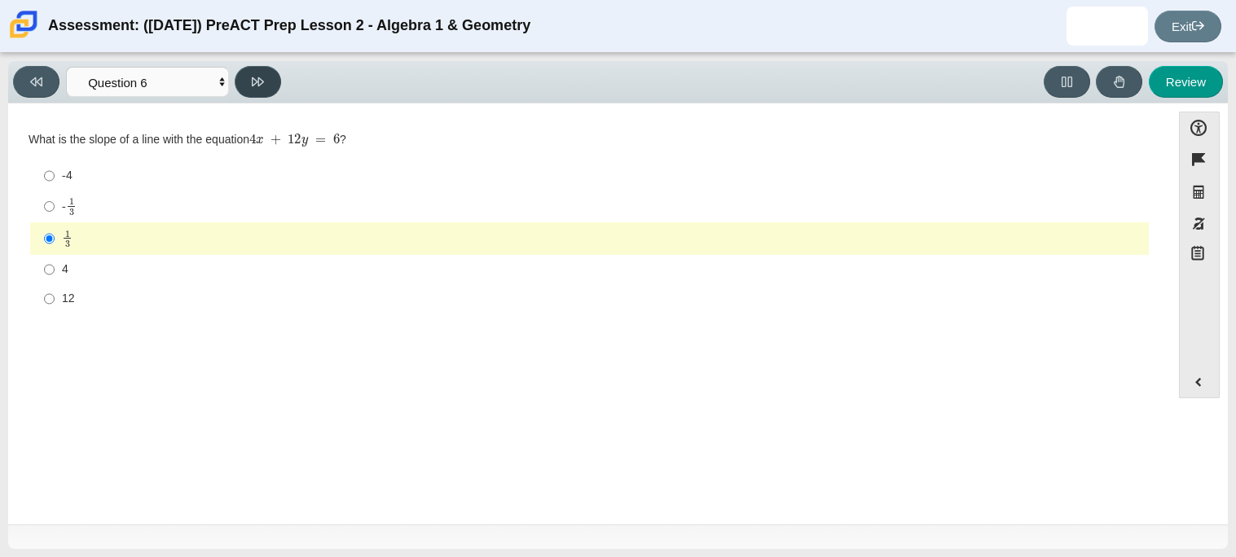
click at [277, 74] on button at bounding box center [258, 82] width 46 height 32
select select "ec95ace6-bebc-42b8-9428-40567494d4da"
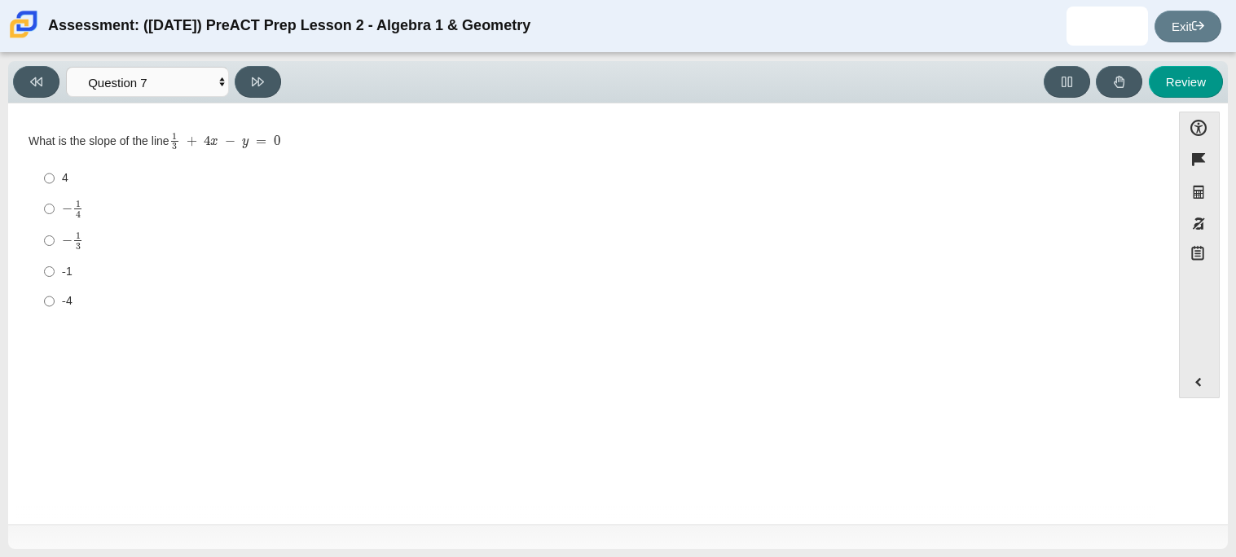
click at [65, 232] on mjx-math "Assessment items" at bounding box center [72, 240] width 21 height 19
click at [55, 232] on input "− 1 3 negative 1 third" at bounding box center [49, 241] width 11 height 32
radio input "true"
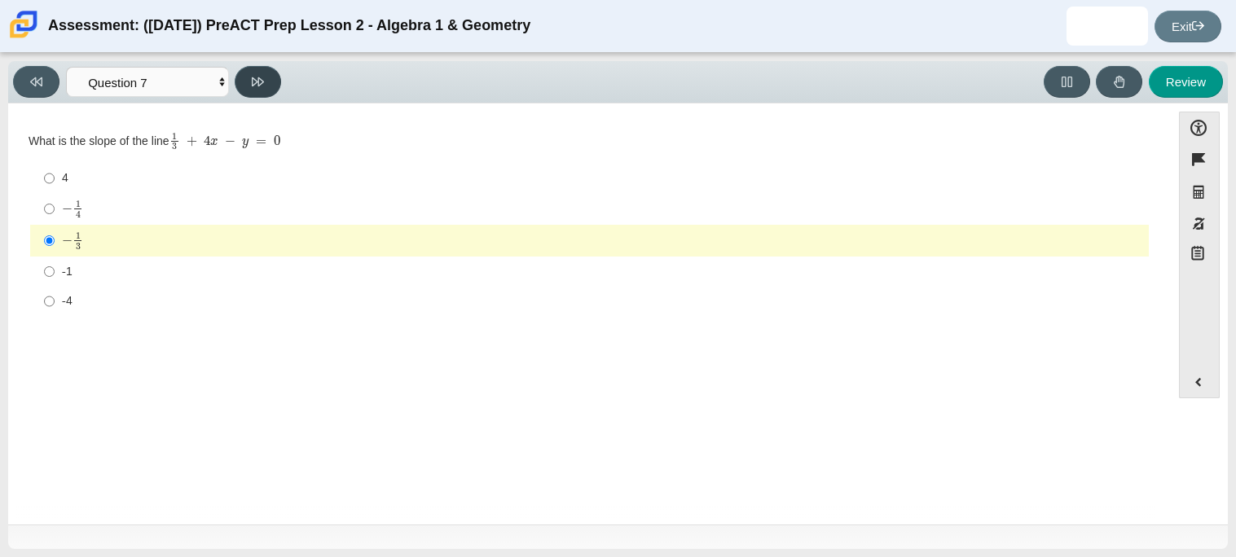
click at [263, 77] on icon at bounding box center [258, 82] width 12 height 12
select select "ce81fe10-bf29-4b5e-8bd7-4f47f2fed4d8"
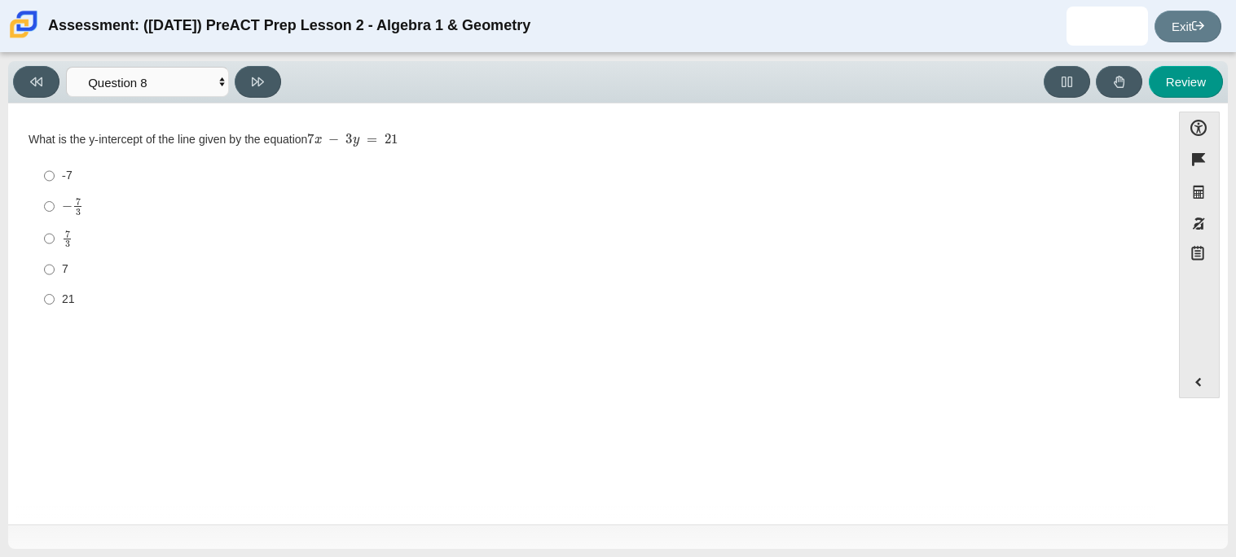
click at [68, 245] on mjx-c "Assessment items" at bounding box center [67, 243] width 5 height 7
click at [55, 245] on input "7 3 7 thirds" at bounding box center [49, 238] width 11 height 32
radio input "true"
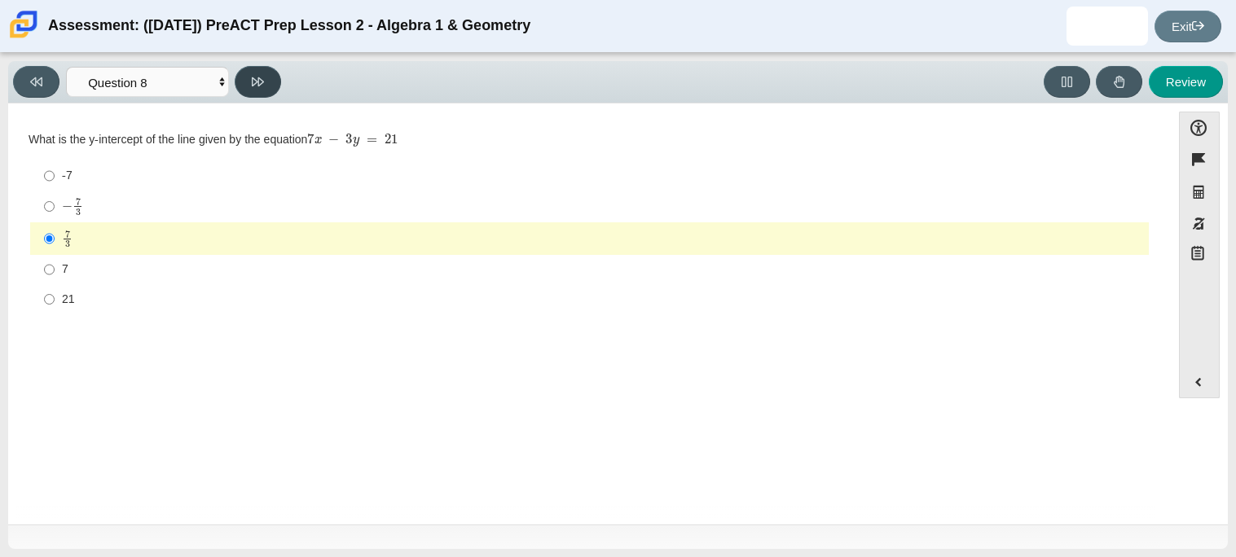
click at [245, 77] on button at bounding box center [258, 82] width 46 height 32
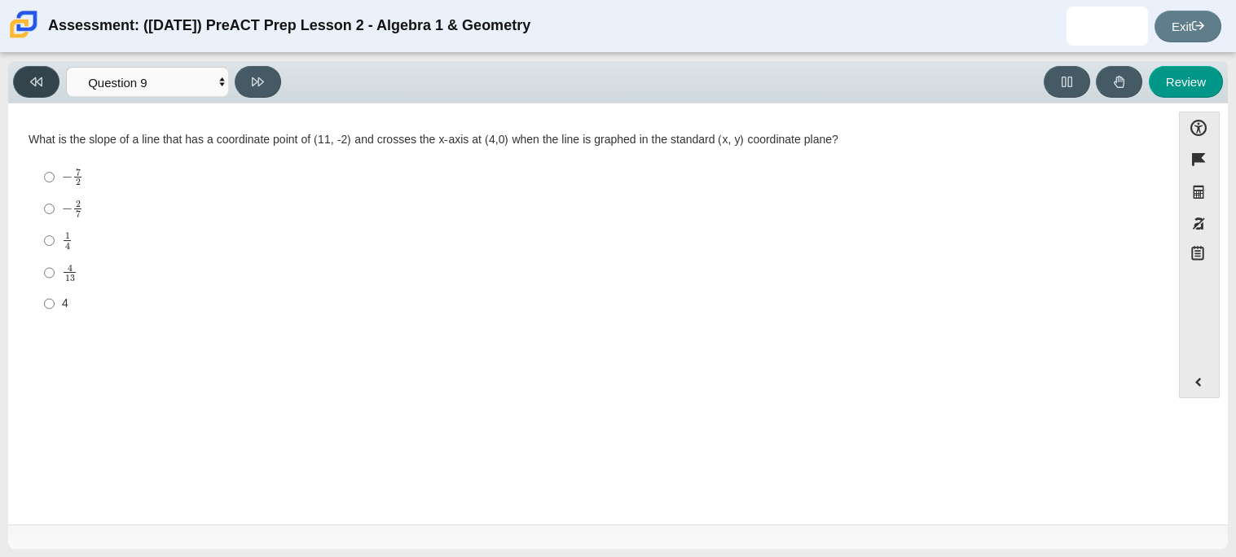
click at [46, 84] on button at bounding box center [36, 82] width 46 height 32
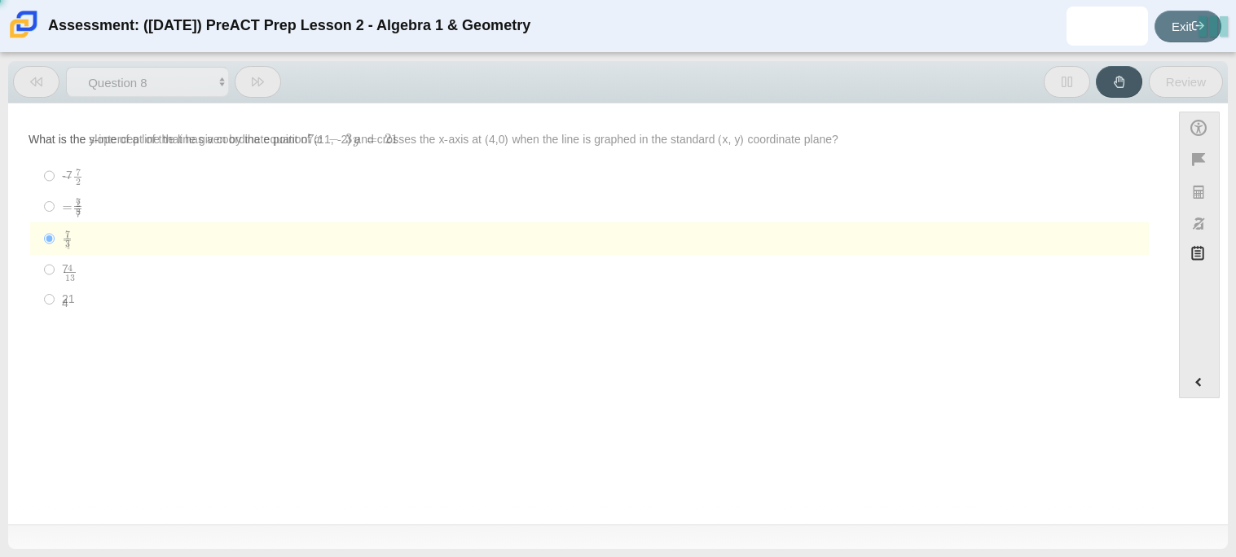
click at [46, 84] on button at bounding box center [36, 82] width 46 height 32
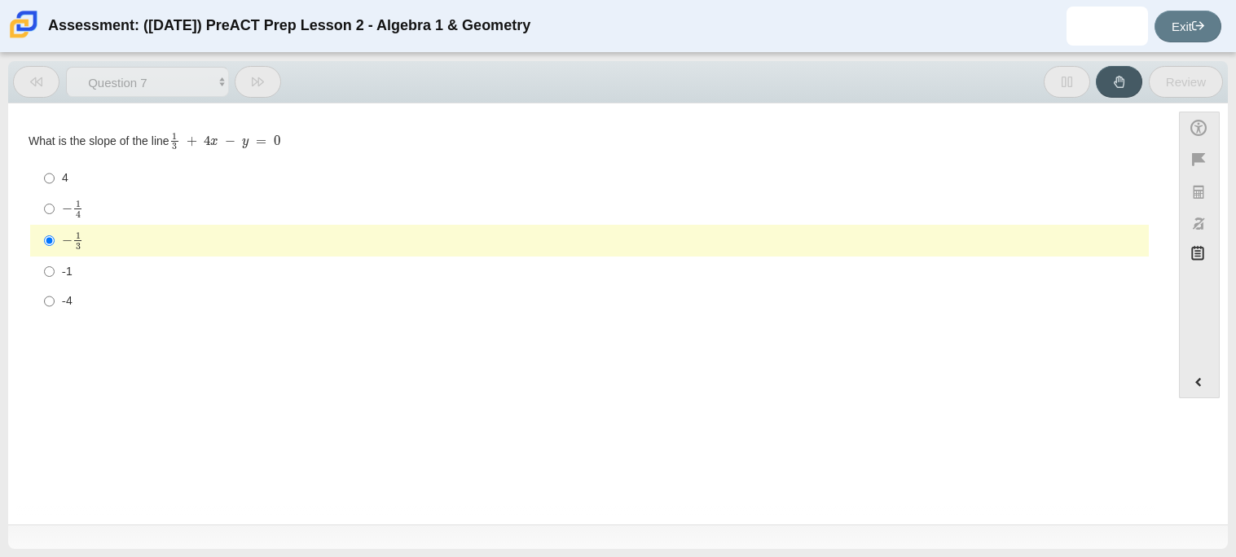
click at [46, 84] on button at bounding box center [36, 82] width 46 height 32
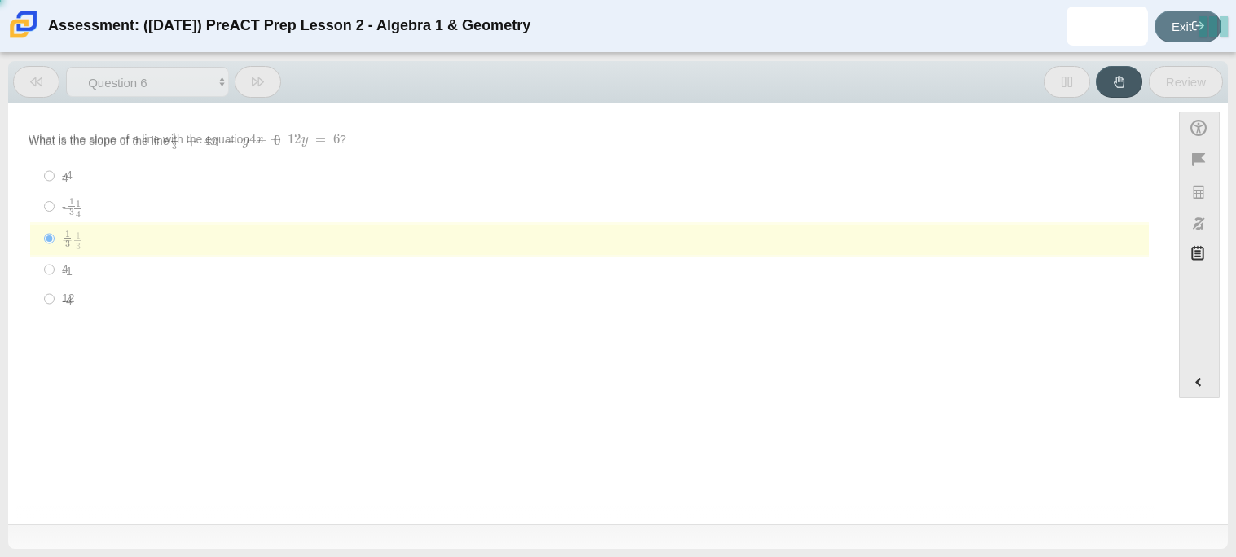
click at [46, 84] on button at bounding box center [36, 82] width 46 height 32
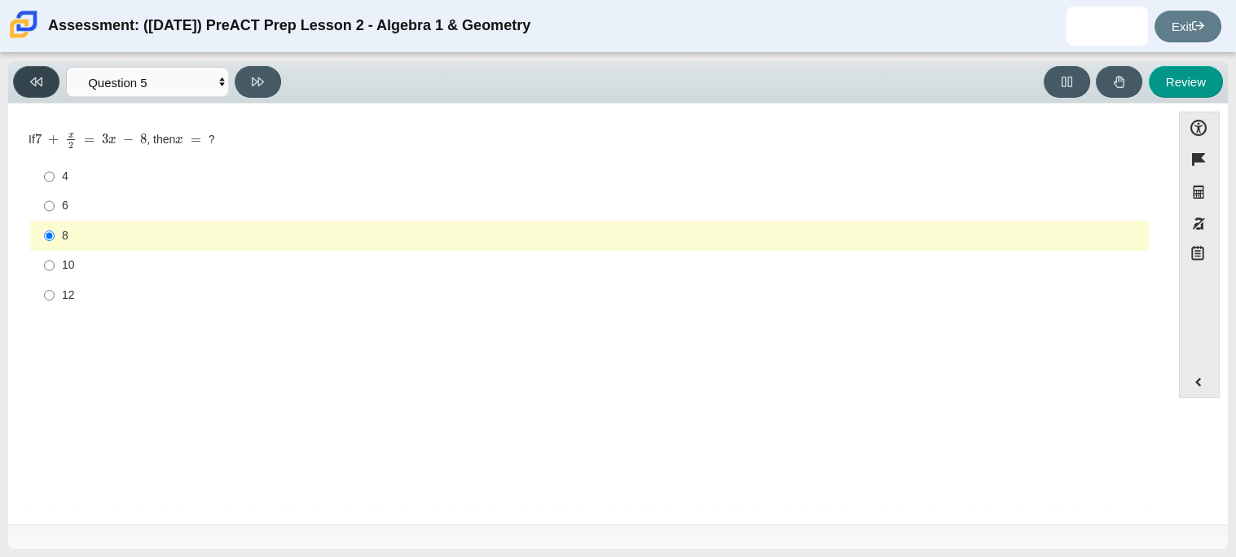
click at [46, 84] on button at bounding box center [36, 82] width 46 height 32
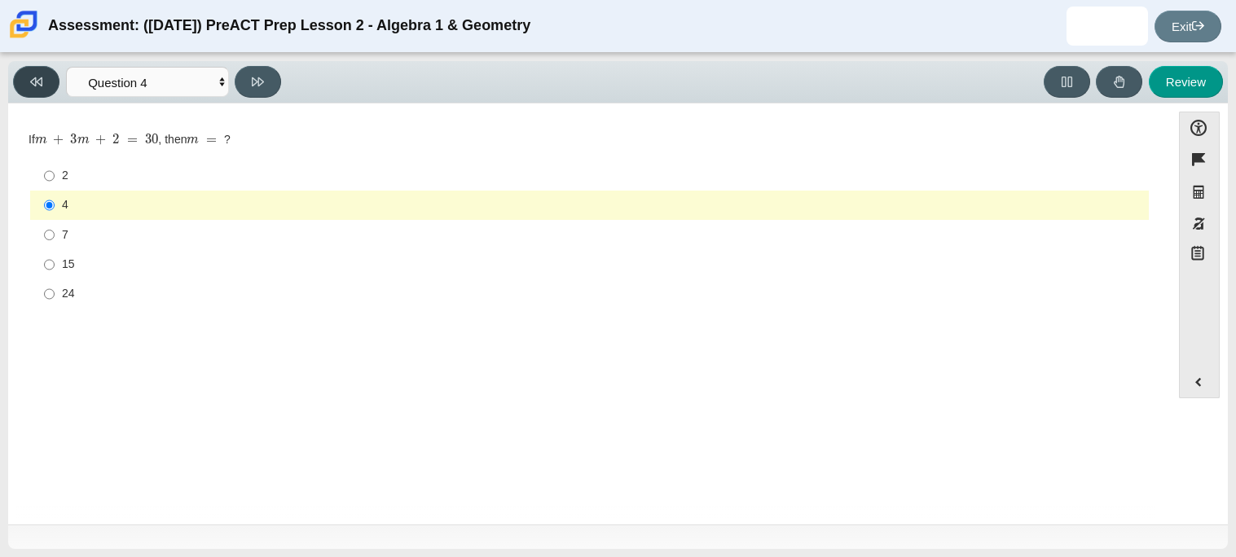
click at [46, 84] on button at bounding box center [36, 82] width 46 height 32
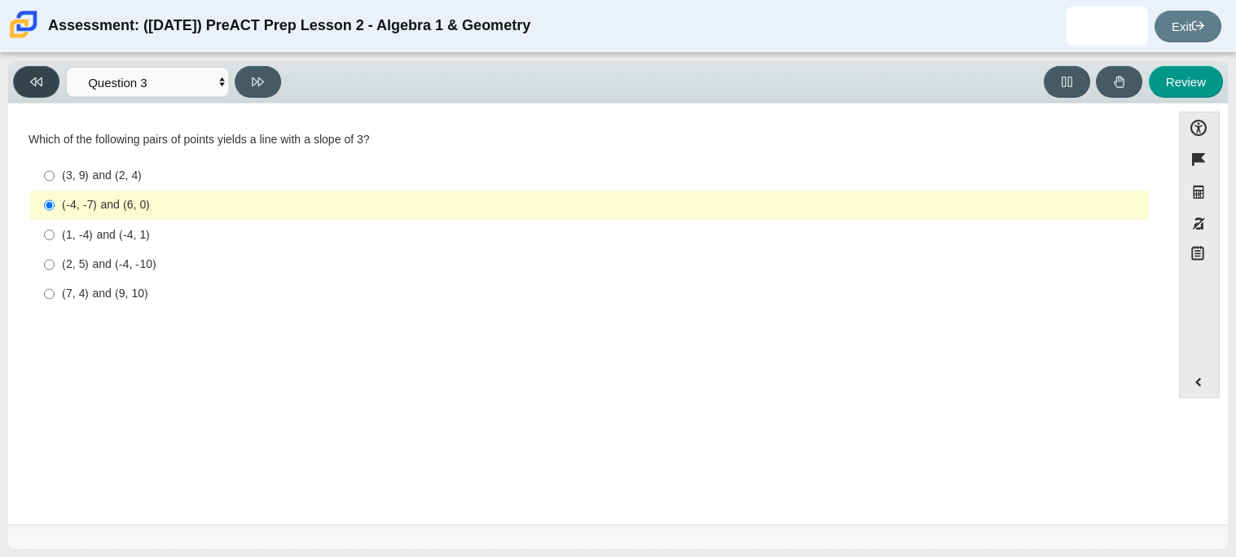
click at [46, 84] on button at bounding box center [36, 82] width 46 height 32
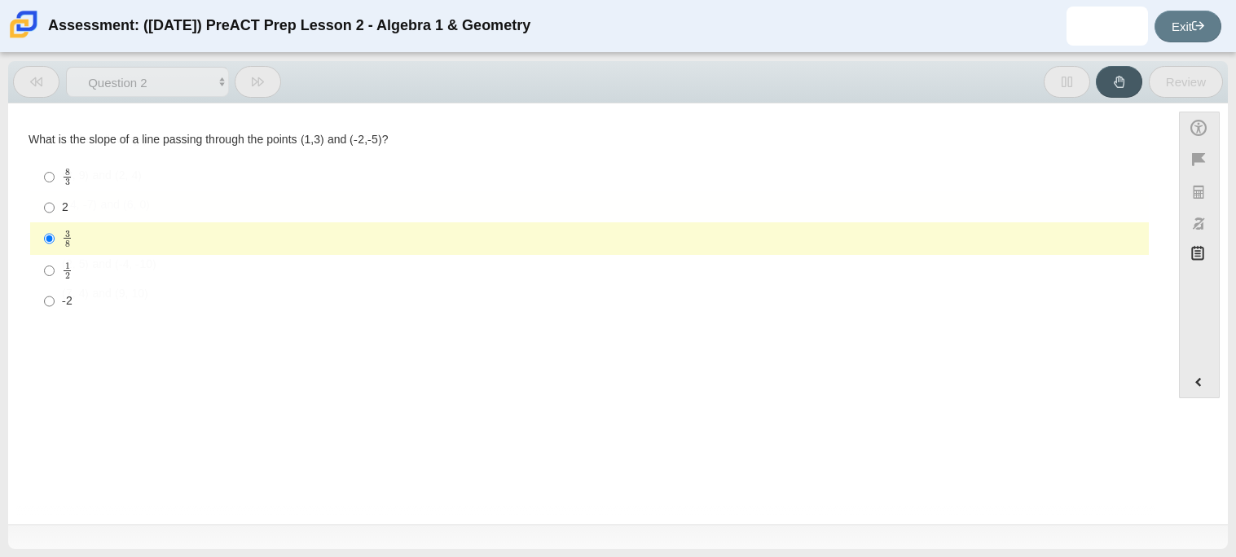
click at [46, 84] on button at bounding box center [36, 82] width 46 height 32
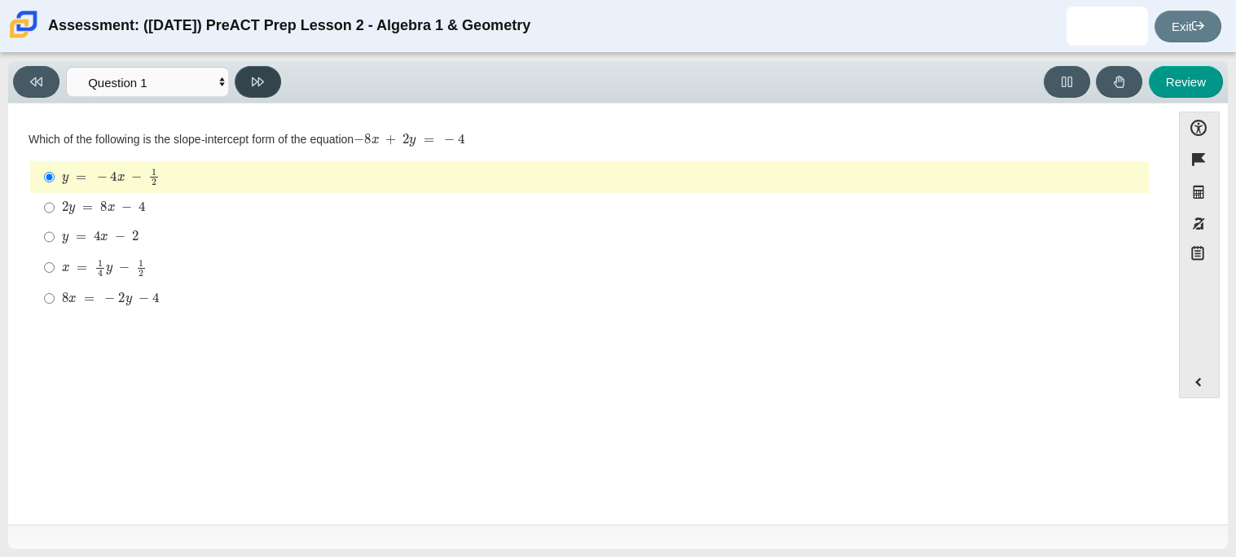
click at [264, 89] on button at bounding box center [258, 82] width 46 height 32
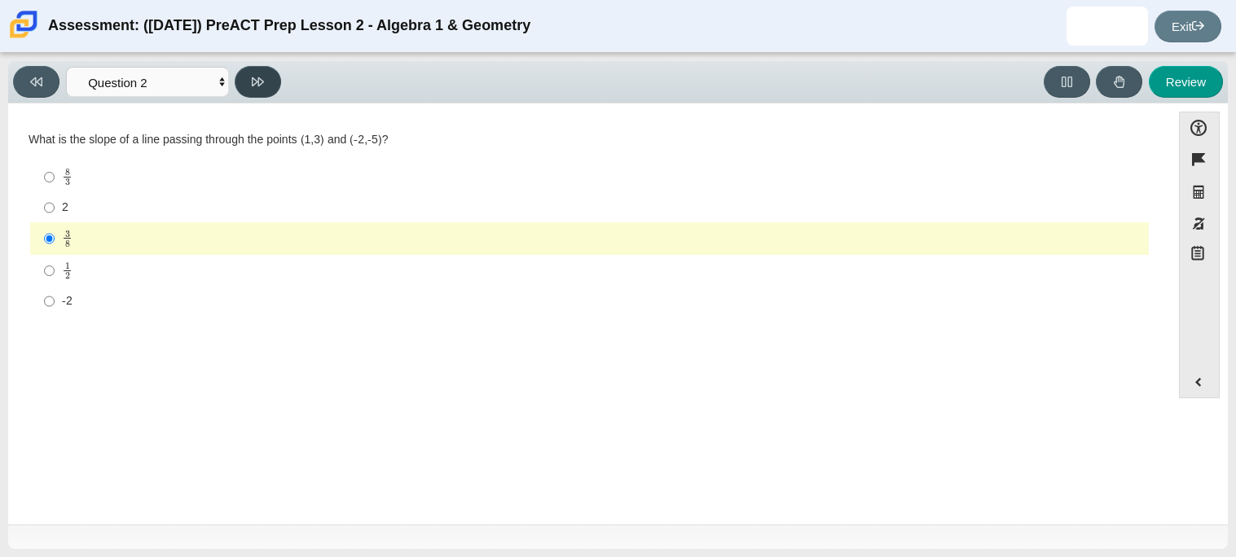
click at [264, 89] on button at bounding box center [258, 82] width 46 height 32
select select "97f4f5fa-a52e-4fed-af51-565bfcdf47cb"
